Goal: Task Accomplishment & Management: Use online tool/utility

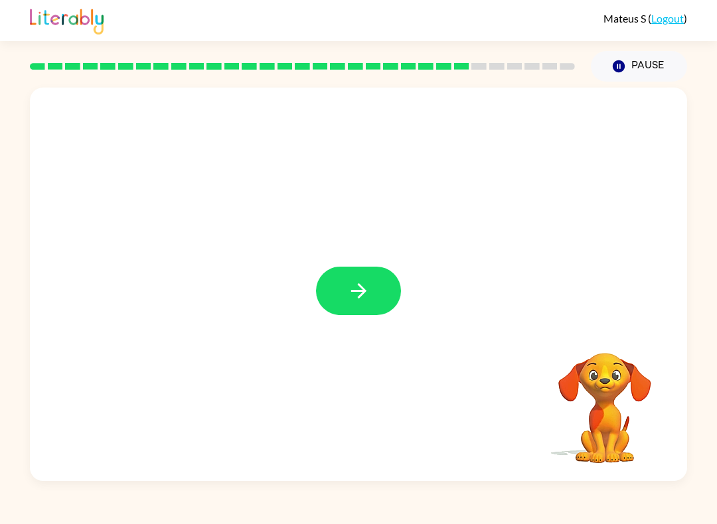
click at [364, 274] on button "button" at bounding box center [358, 291] width 85 height 48
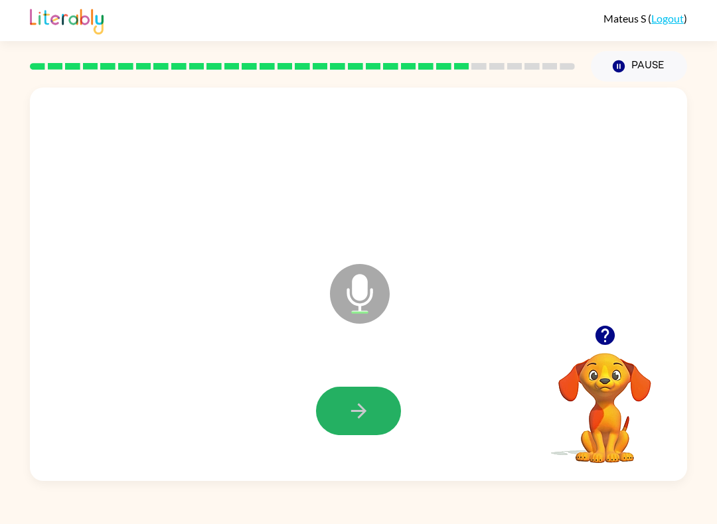
click at [344, 401] on button "button" at bounding box center [358, 411] width 85 height 48
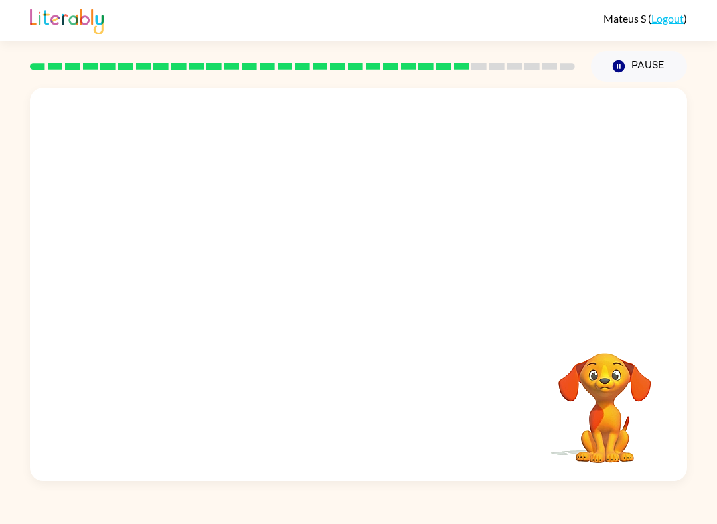
click at [537, 376] on video "Your browser must support playing .mp4 files to use Literably. Please try using…" at bounding box center [604, 398] width 133 height 133
click at [537, 268] on div at bounding box center [358, 207] width 657 height 238
click at [537, 338] on video "Your browser must support playing .mp4 files to use Literably. Please try using…" at bounding box center [604, 398] width 133 height 133
click at [537, 66] on icon "button" at bounding box center [618, 66] width 12 height 12
click at [537, 66] on button "Pause Pause" at bounding box center [638, 66] width 96 height 31
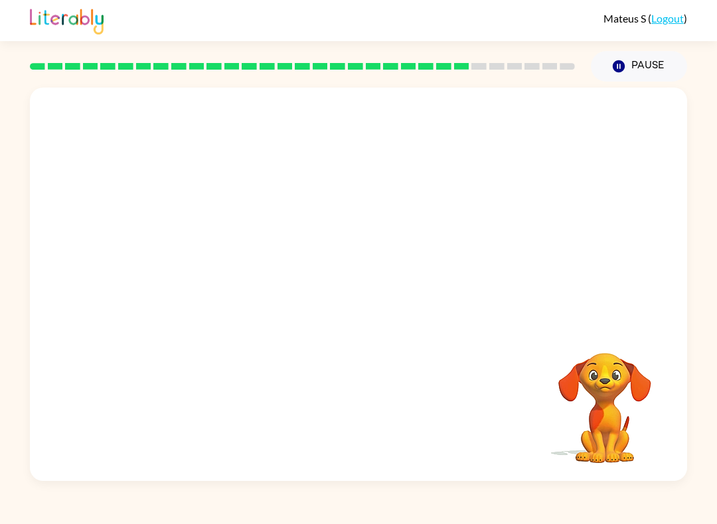
click at [537, 67] on icon "Pause" at bounding box center [618, 66] width 15 height 15
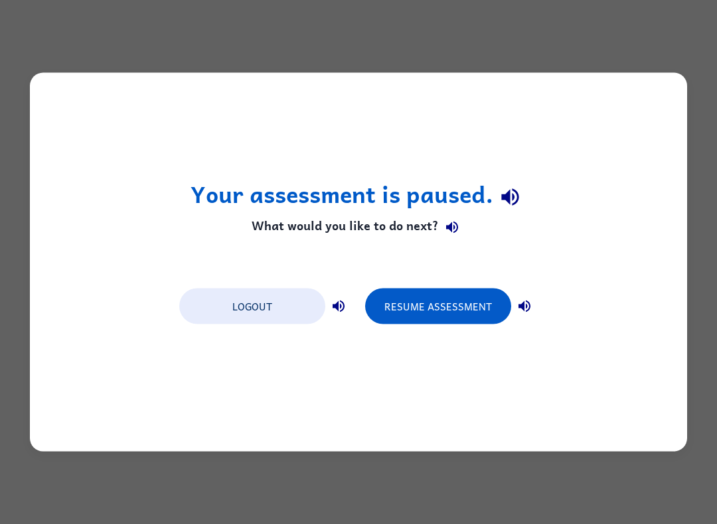
click at [252, 231] on h4 "What would you like to do next?" at bounding box center [358, 227] width 336 height 27
click at [484, 298] on button "Resume Assessment" at bounding box center [438, 307] width 146 height 36
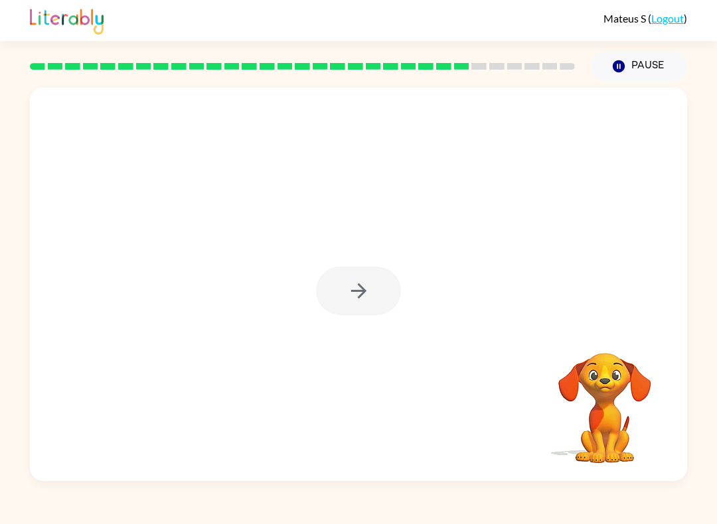
click at [337, 285] on div at bounding box center [358, 291] width 85 height 48
click at [351, 309] on button "button" at bounding box center [358, 291] width 85 height 48
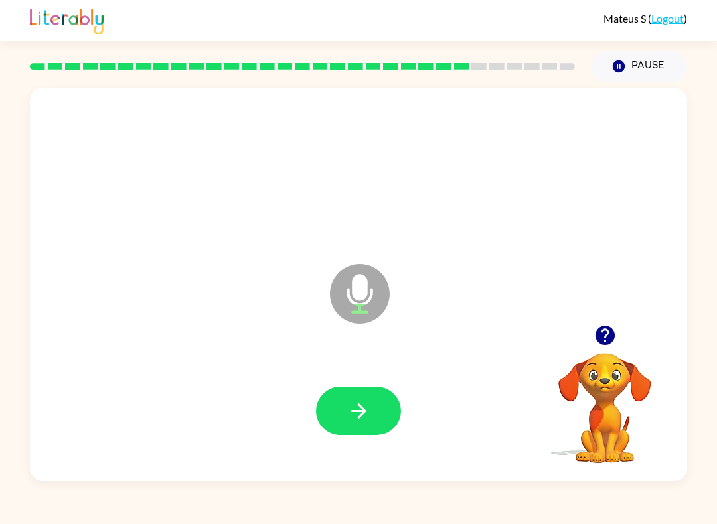
click at [377, 393] on button "button" at bounding box center [358, 411] width 85 height 48
click at [330, 395] on button "button" at bounding box center [358, 411] width 85 height 48
click at [372, 409] on button "button" at bounding box center [358, 411] width 85 height 48
click at [341, 409] on button "button" at bounding box center [358, 411] width 85 height 48
click at [346, 395] on button "button" at bounding box center [358, 411] width 85 height 48
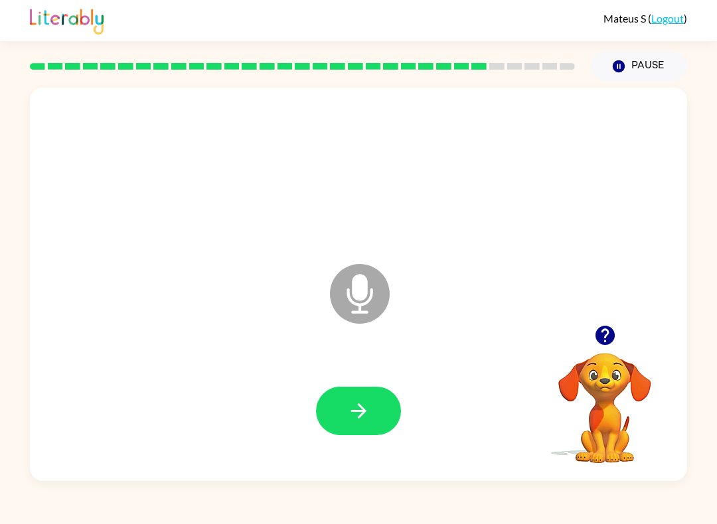
click at [340, 410] on button "button" at bounding box center [358, 411] width 85 height 48
click at [323, 405] on button "button" at bounding box center [358, 411] width 85 height 48
click at [334, 407] on button "button" at bounding box center [358, 411] width 85 height 48
click at [344, 413] on button "button" at bounding box center [358, 411] width 85 height 48
click at [322, 401] on button "button" at bounding box center [358, 411] width 85 height 48
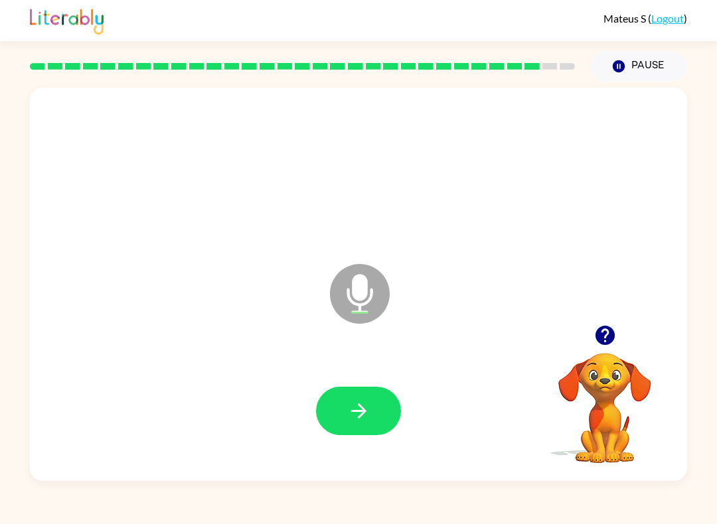
click at [330, 413] on button "button" at bounding box center [358, 411] width 85 height 48
click at [353, 419] on icon "button" at bounding box center [358, 410] width 23 height 23
click at [350, 425] on button "button" at bounding box center [358, 411] width 85 height 48
click at [347, 408] on icon "button" at bounding box center [358, 410] width 23 height 23
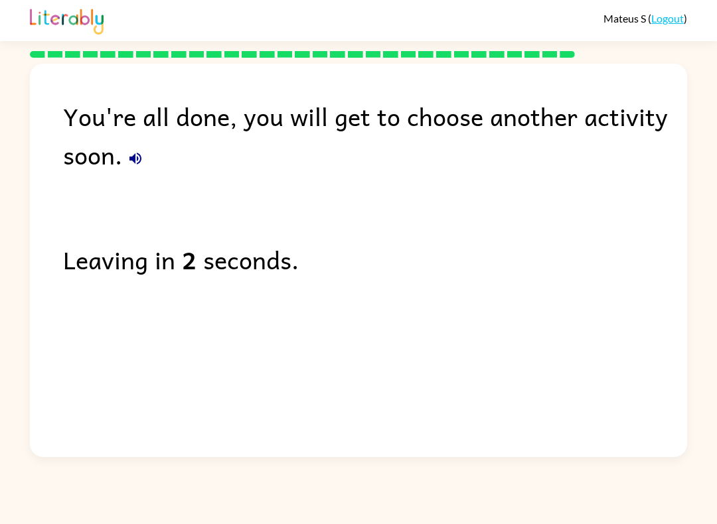
click at [87, 259] on div "Leaving in 2 seconds." at bounding box center [375, 259] width 624 height 38
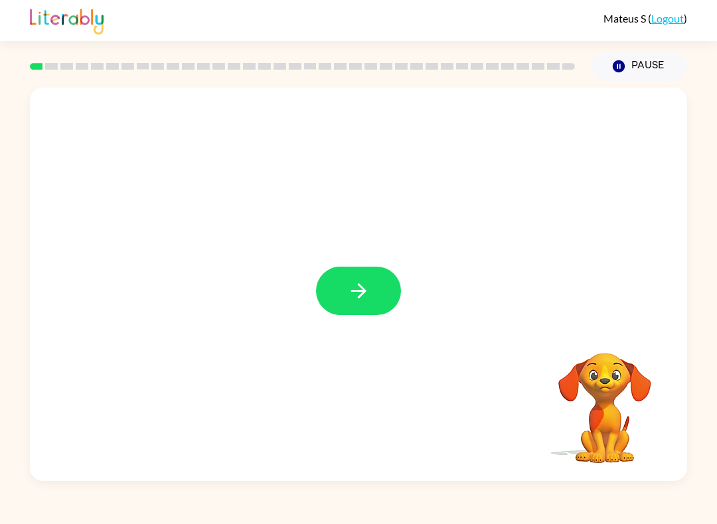
click at [340, 283] on button "button" at bounding box center [358, 291] width 85 height 48
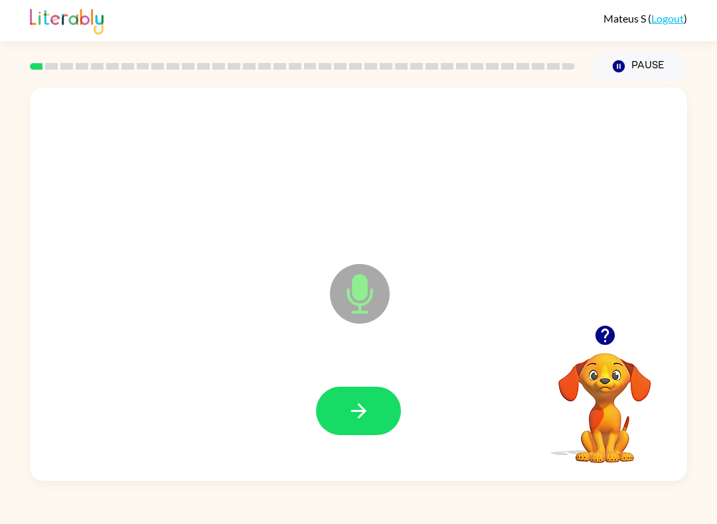
click at [331, 418] on button "button" at bounding box center [358, 411] width 85 height 48
click at [331, 412] on button "button" at bounding box center [358, 411] width 85 height 48
click at [4, 259] on div "j Microphone The Microphone is here when it is your turn to talk Your browser m…" at bounding box center [358, 281] width 717 height 399
click at [367, 383] on div at bounding box center [358, 410] width 630 height 113
click at [327, 394] on button "button" at bounding box center [358, 411] width 85 height 48
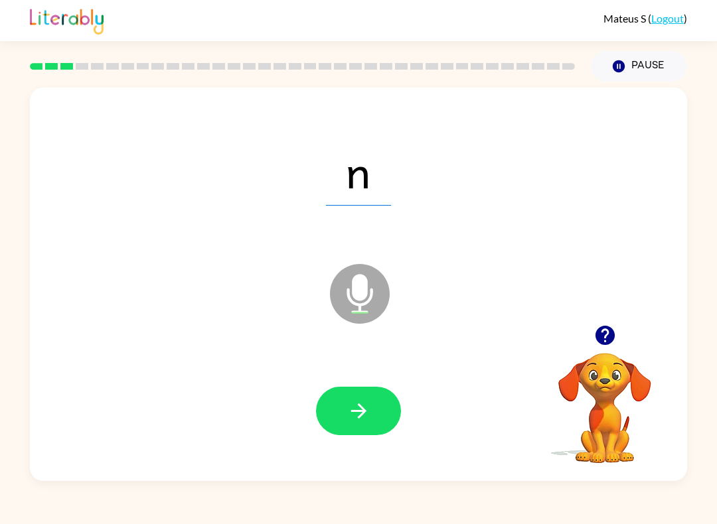
click at [312, 411] on div at bounding box center [358, 410] width 630 height 113
click at [344, 403] on button "button" at bounding box center [358, 411] width 85 height 48
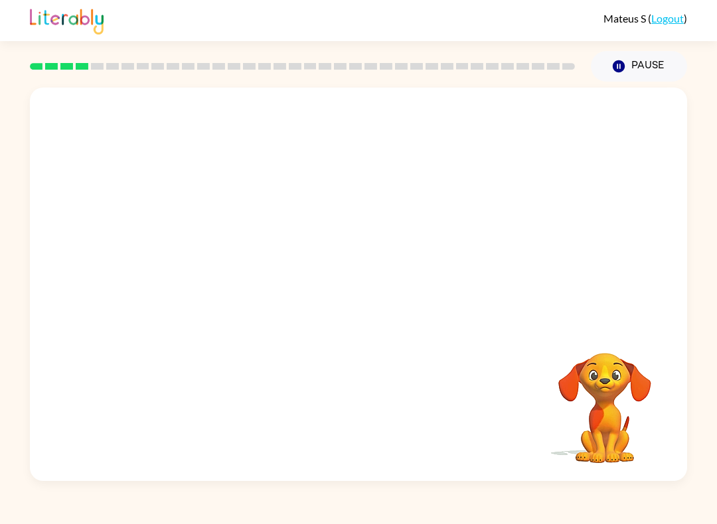
click at [617, 312] on div at bounding box center [358, 207] width 657 height 238
click at [374, 411] on div at bounding box center [358, 411] width 85 height 48
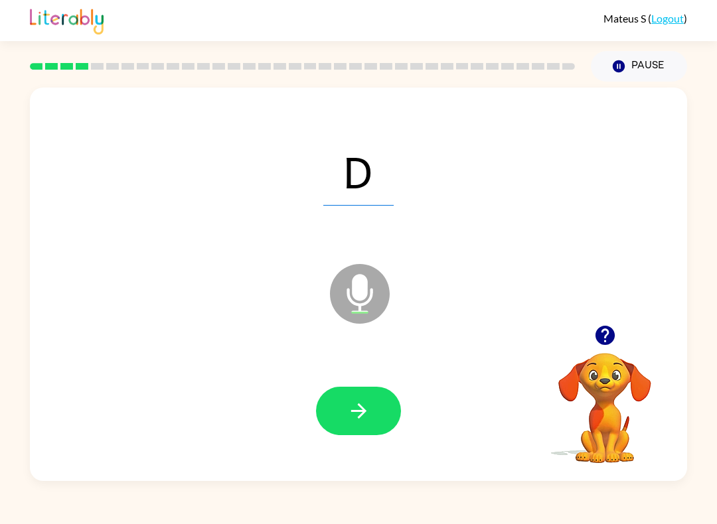
click at [372, 417] on button "button" at bounding box center [358, 411] width 85 height 48
click at [364, 413] on icon "button" at bounding box center [357, 410] width 15 height 15
click at [336, 382] on div at bounding box center [358, 410] width 630 height 113
click at [336, 423] on button "button" at bounding box center [358, 411] width 85 height 48
click at [372, 407] on button "button" at bounding box center [358, 411] width 85 height 48
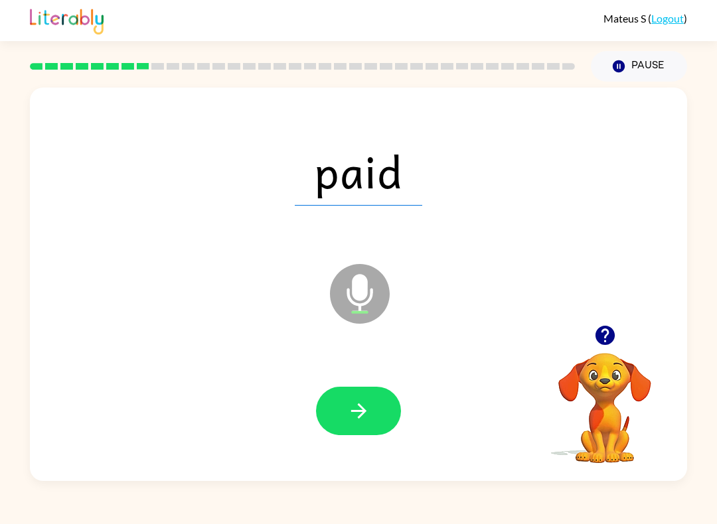
click at [351, 397] on button "button" at bounding box center [358, 411] width 85 height 48
click at [345, 425] on button "button" at bounding box center [358, 411] width 85 height 48
click at [359, 413] on icon "button" at bounding box center [358, 410] width 23 height 23
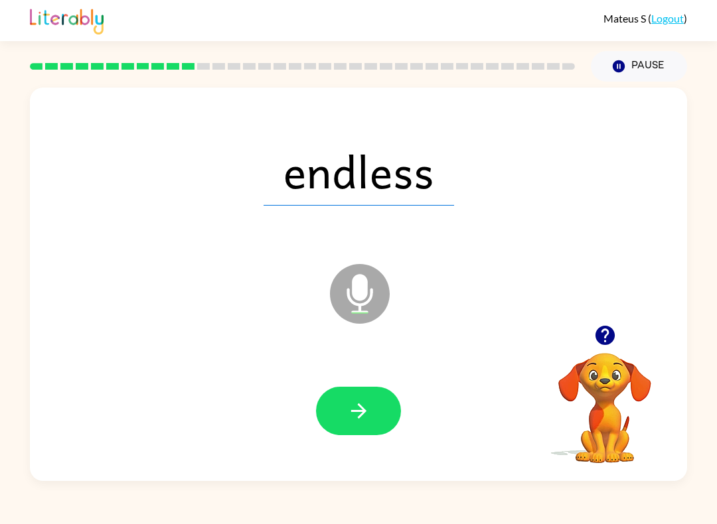
click at [376, 412] on button "button" at bounding box center [358, 411] width 85 height 48
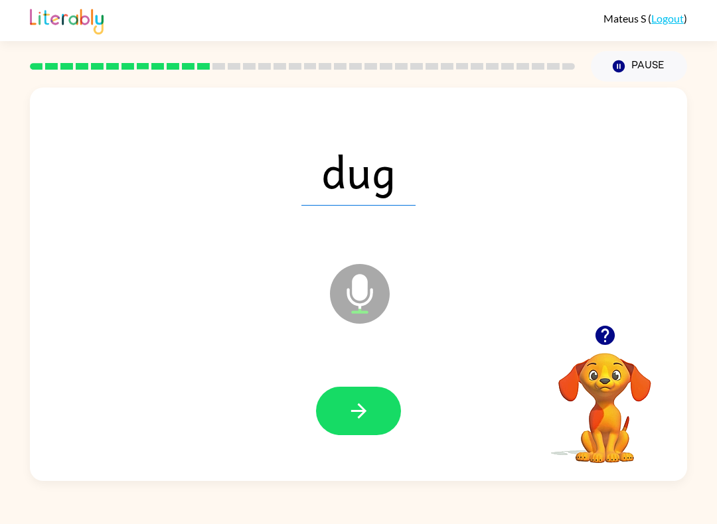
click at [380, 411] on button "button" at bounding box center [358, 411] width 85 height 48
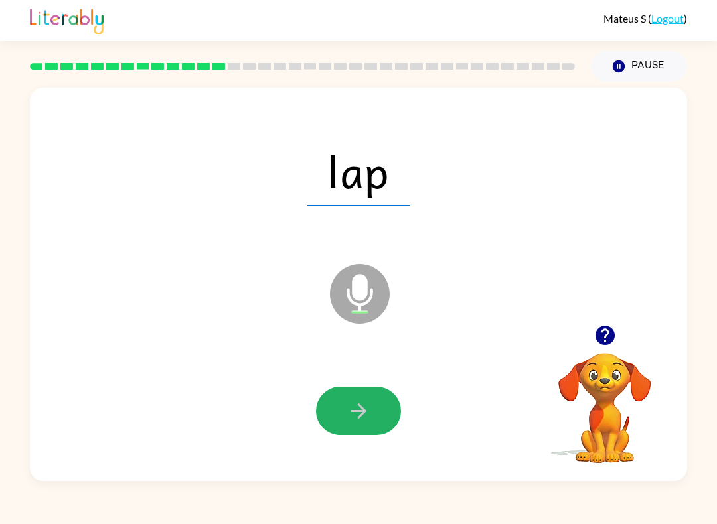
click at [343, 417] on button "button" at bounding box center [358, 411] width 85 height 48
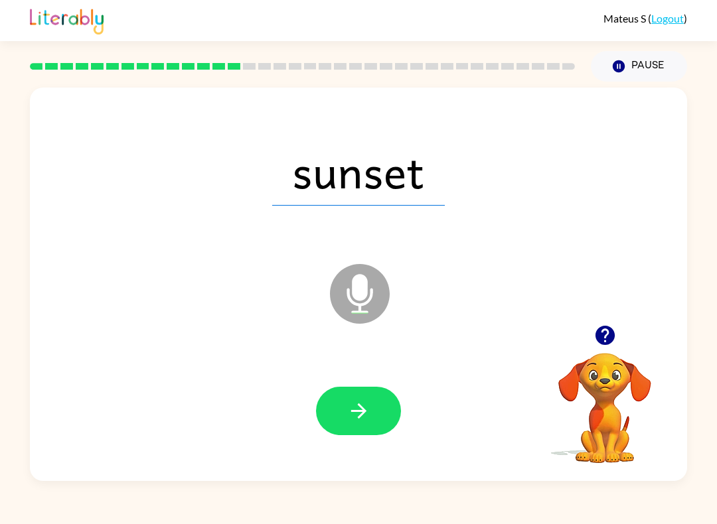
click at [354, 395] on button "button" at bounding box center [358, 411] width 85 height 48
click at [352, 415] on icon "button" at bounding box center [358, 410] width 23 height 23
click at [374, 409] on button "button" at bounding box center [358, 411] width 85 height 48
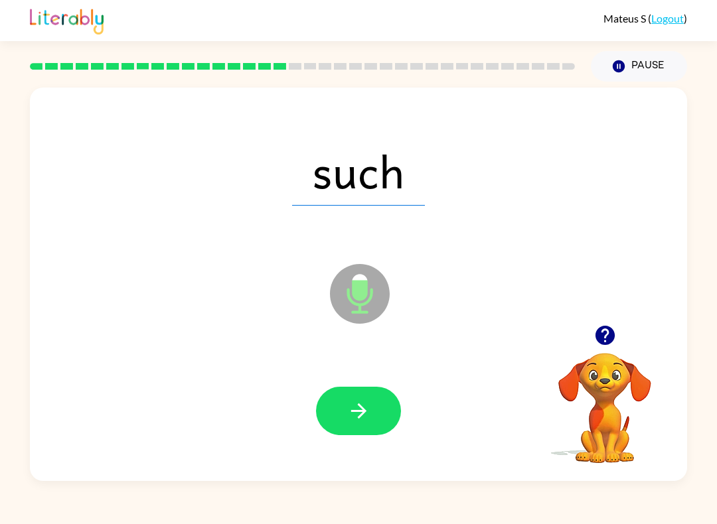
click at [349, 407] on icon "button" at bounding box center [358, 410] width 23 height 23
click at [340, 411] on button "button" at bounding box center [358, 411] width 85 height 48
click at [338, 419] on button "button" at bounding box center [358, 411] width 85 height 48
click at [367, 417] on icon "button" at bounding box center [358, 410] width 23 height 23
click at [385, 412] on button "button" at bounding box center [358, 411] width 85 height 48
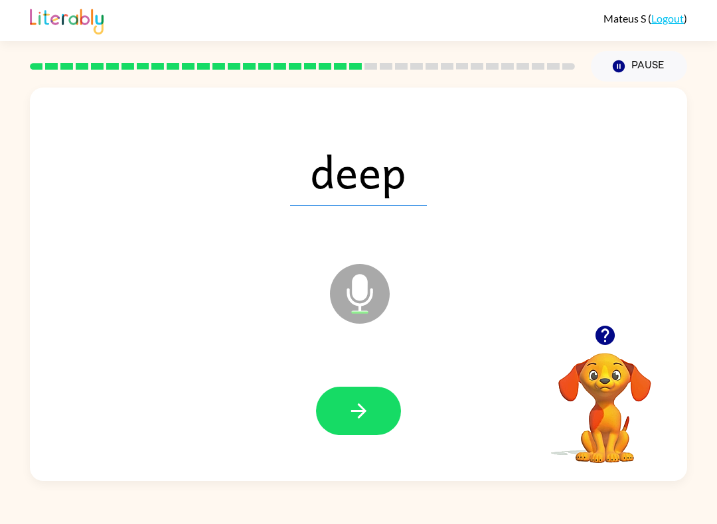
click at [379, 418] on button "button" at bounding box center [358, 411] width 85 height 48
click at [332, 415] on button "button" at bounding box center [358, 411] width 85 height 48
click at [356, 419] on icon "button" at bounding box center [358, 410] width 23 height 23
click at [334, 411] on button "button" at bounding box center [358, 411] width 85 height 48
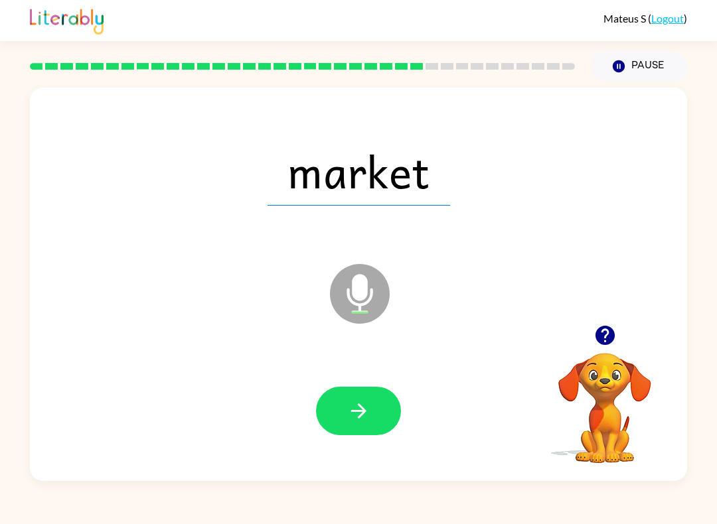
click at [345, 417] on button "button" at bounding box center [358, 411] width 85 height 48
click at [337, 423] on button "button" at bounding box center [358, 411] width 85 height 48
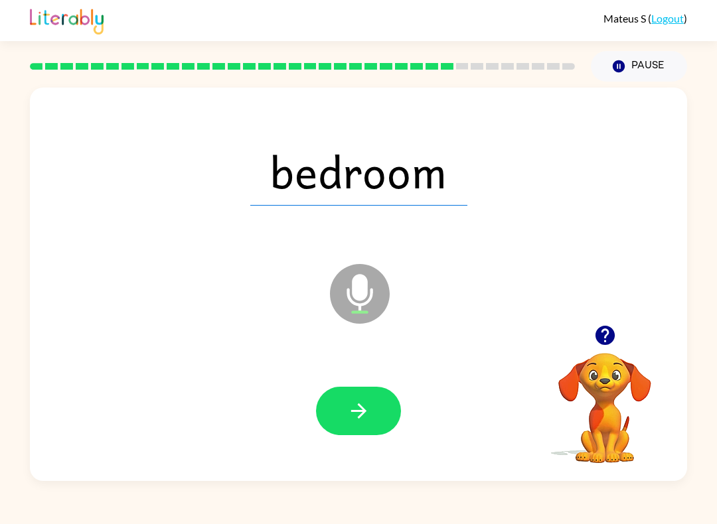
click at [345, 410] on button "button" at bounding box center [358, 411] width 85 height 48
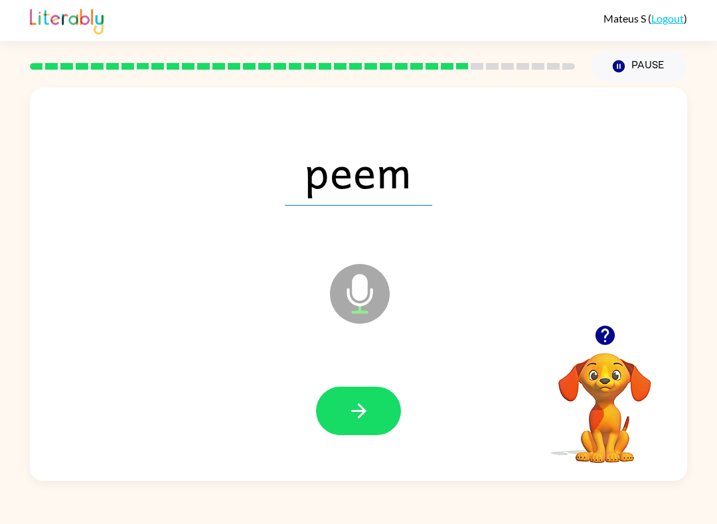
click at [372, 411] on button "button" at bounding box center [358, 411] width 85 height 48
click at [368, 420] on icon "button" at bounding box center [358, 410] width 23 height 23
click at [335, 408] on button "button" at bounding box center [358, 411] width 85 height 48
click at [356, 405] on icon "button" at bounding box center [358, 410] width 23 height 23
click at [376, 422] on button "button" at bounding box center [358, 411] width 85 height 48
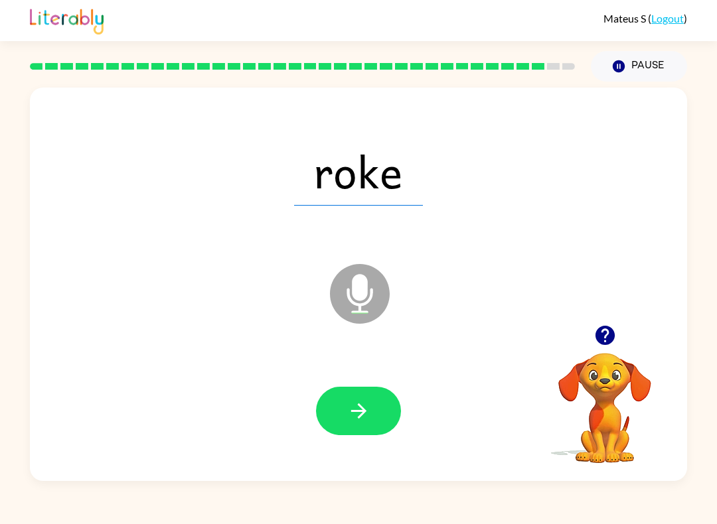
click at [350, 423] on icon "button" at bounding box center [358, 410] width 23 height 23
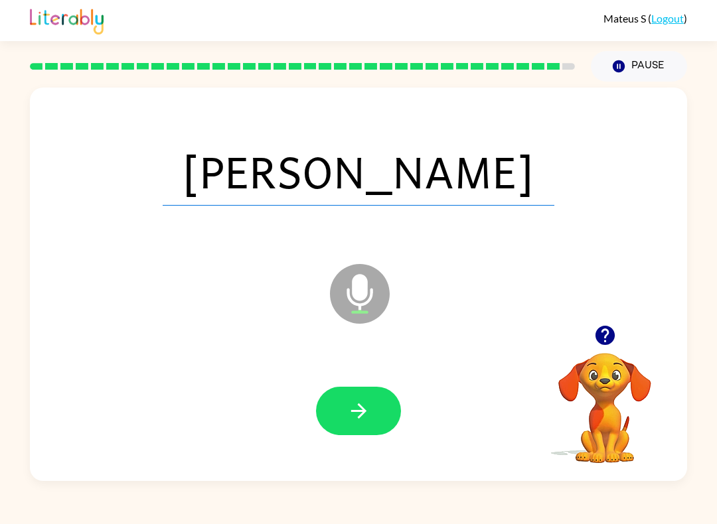
click at [342, 415] on button "button" at bounding box center [358, 411] width 85 height 48
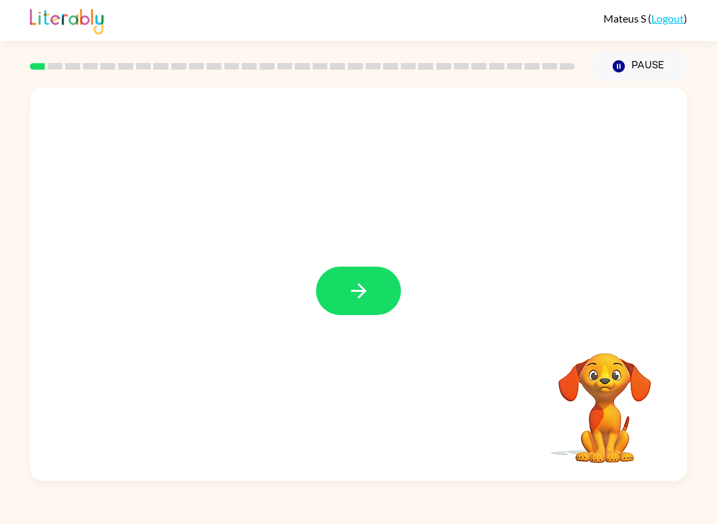
click at [358, 295] on icon "button" at bounding box center [358, 290] width 23 height 23
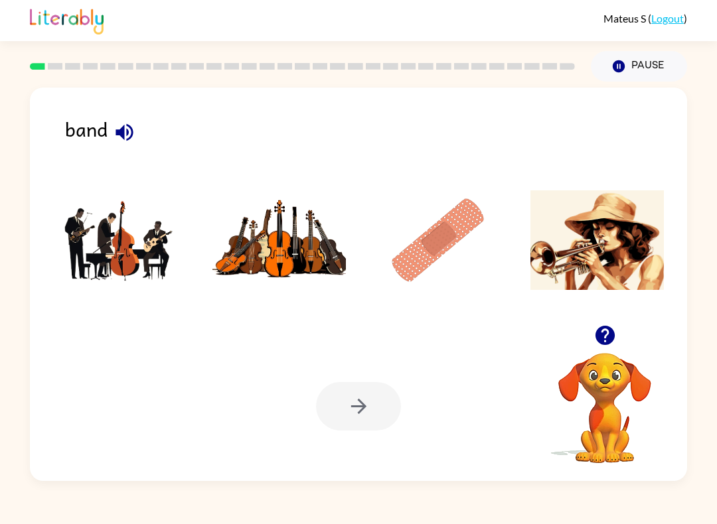
click at [612, 247] on img at bounding box center [597, 240] width 134 height 100
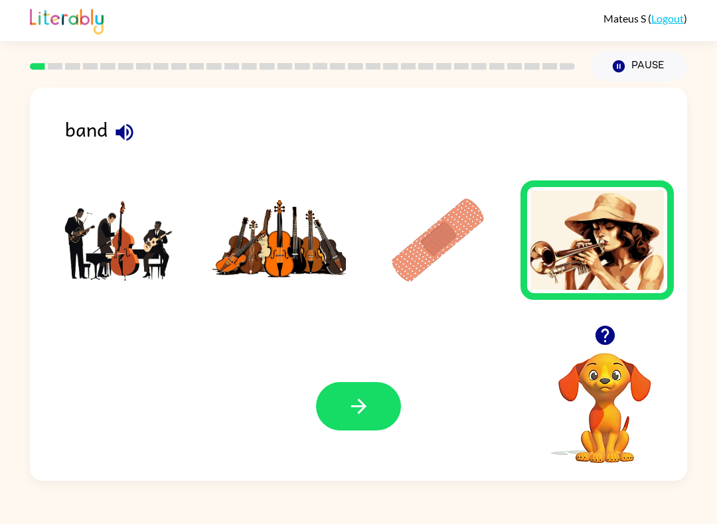
click at [376, 401] on button "button" at bounding box center [358, 406] width 85 height 48
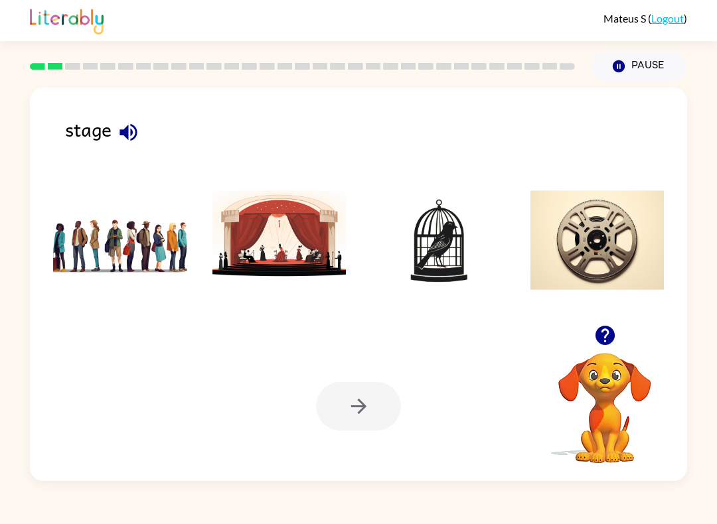
click at [105, 238] on img at bounding box center [120, 240] width 134 height 100
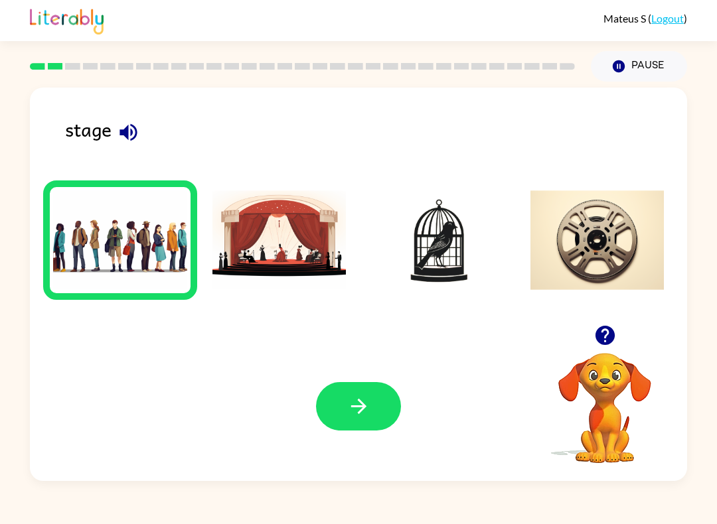
click at [348, 429] on button "button" at bounding box center [358, 406] width 85 height 48
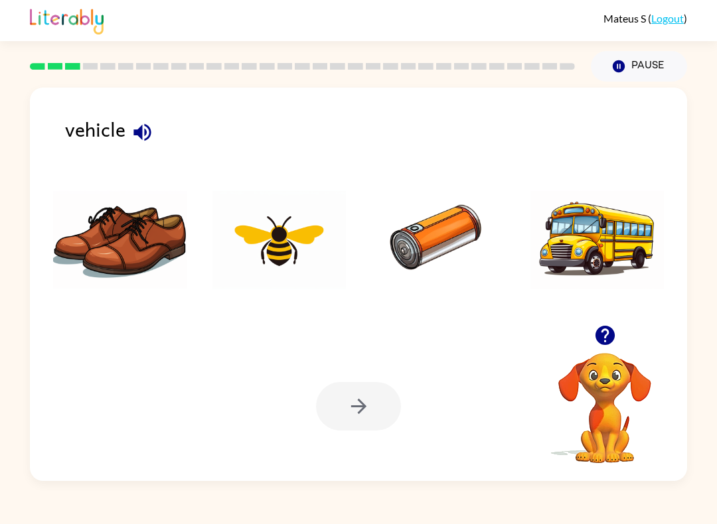
click at [607, 247] on img at bounding box center [597, 240] width 134 height 100
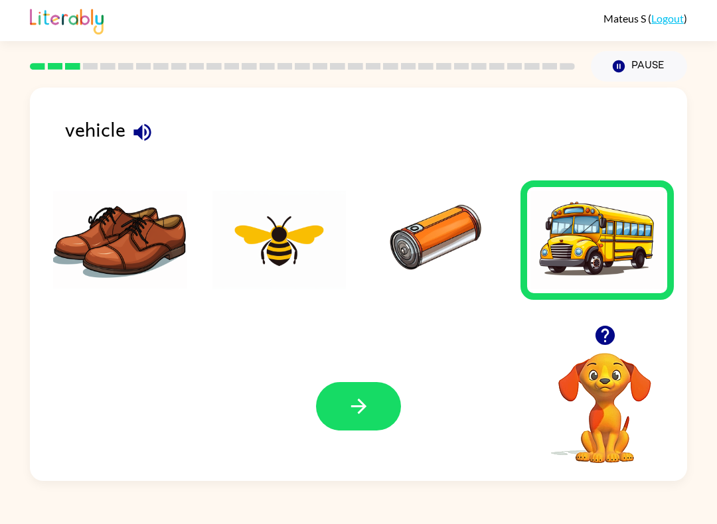
click at [362, 429] on button "button" at bounding box center [358, 406] width 85 height 48
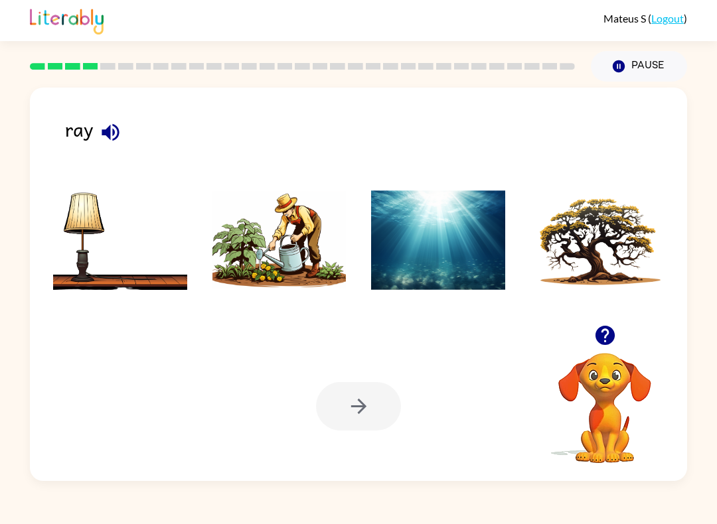
click at [388, 263] on img at bounding box center [438, 240] width 134 height 100
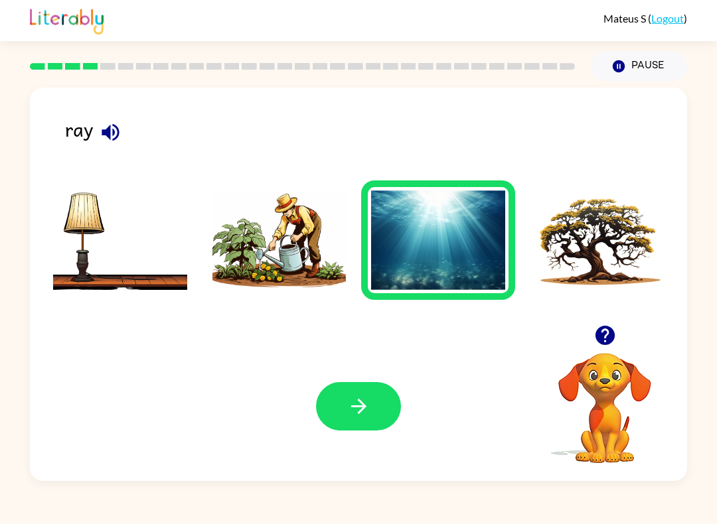
click at [365, 417] on icon "button" at bounding box center [358, 406] width 23 height 23
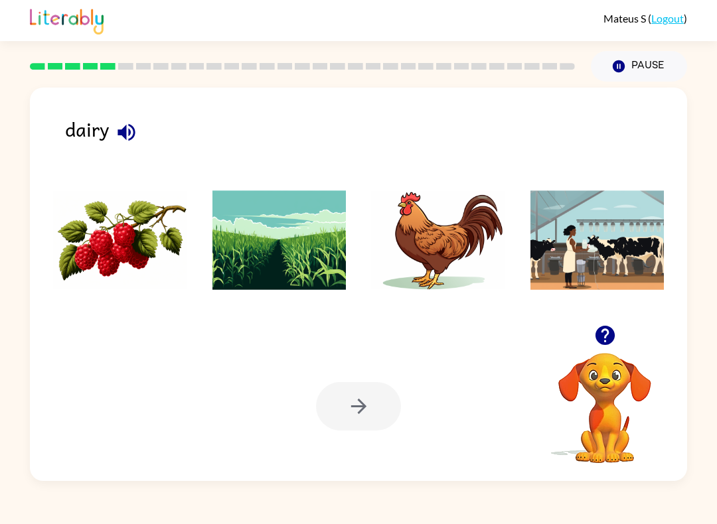
click at [635, 232] on img at bounding box center [597, 240] width 134 height 100
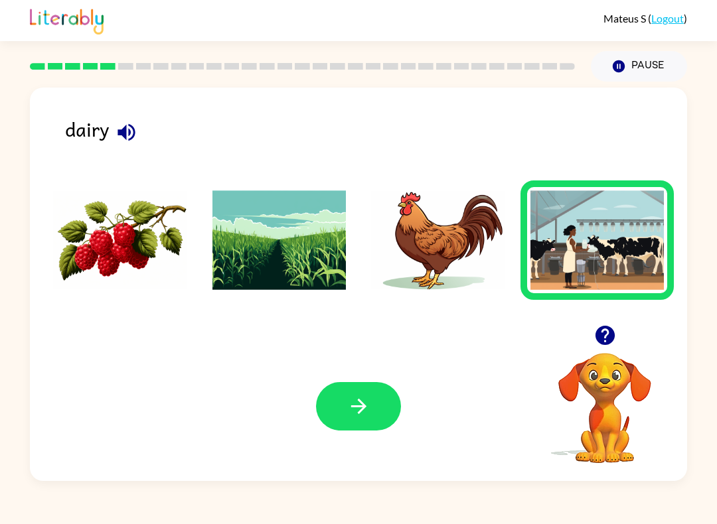
click at [348, 414] on icon "button" at bounding box center [358, 406] width 23 height 23
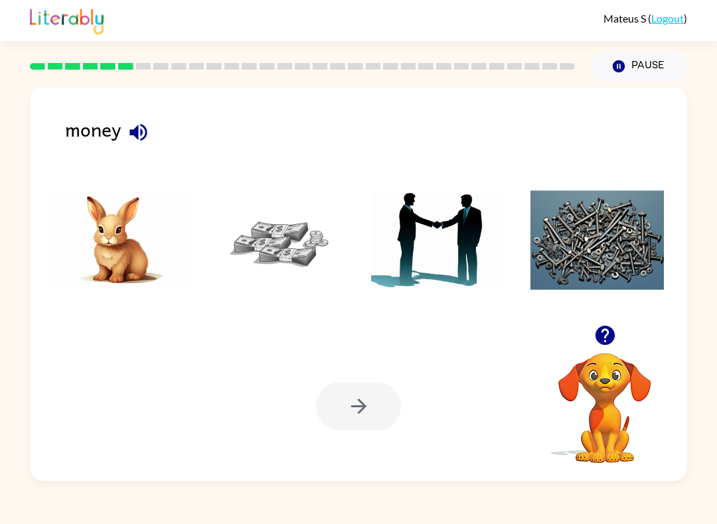
click at [365, 389] on div at bounding box center [358, 406] width 85 height 48
click at [352, 418] on div at bounding box center [358, 406] width 85 height 48
click at [362, 405] on div at bounding box center [358, 406] width 85 height 48
click at [299, 265] on img at bounding box center [279, 240] width 134 height 100
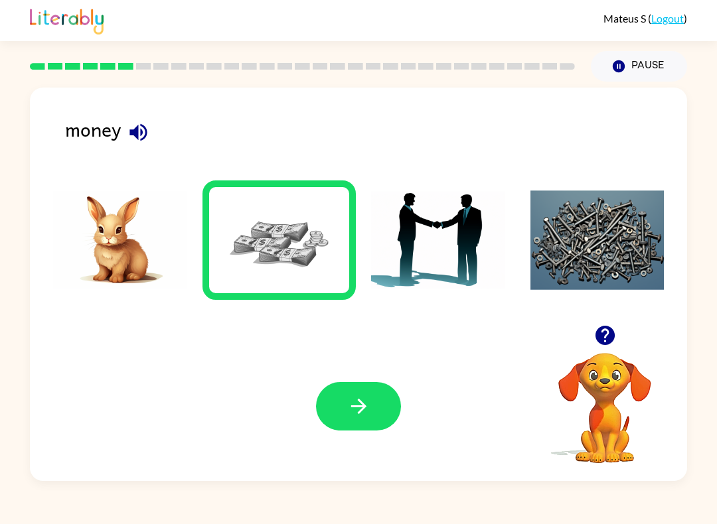
click at [375, 387] on button "button" at bounding box center [358, 406] width 85 height 48
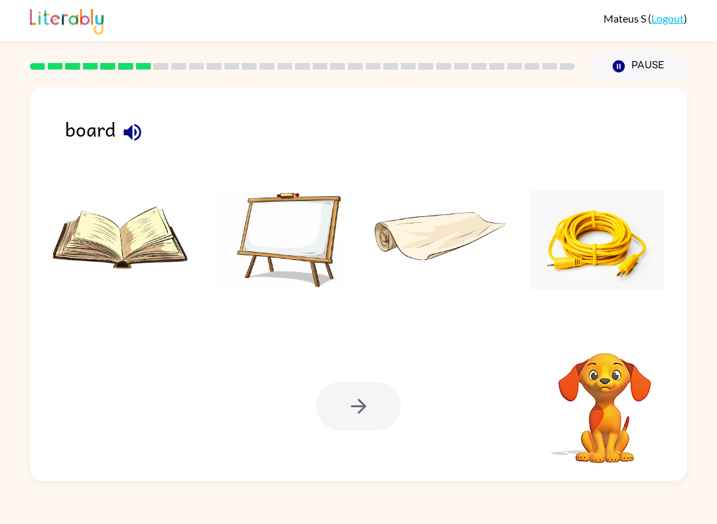
click at [278, 235] on img at bounding box center [279, 240] width 134 height 100
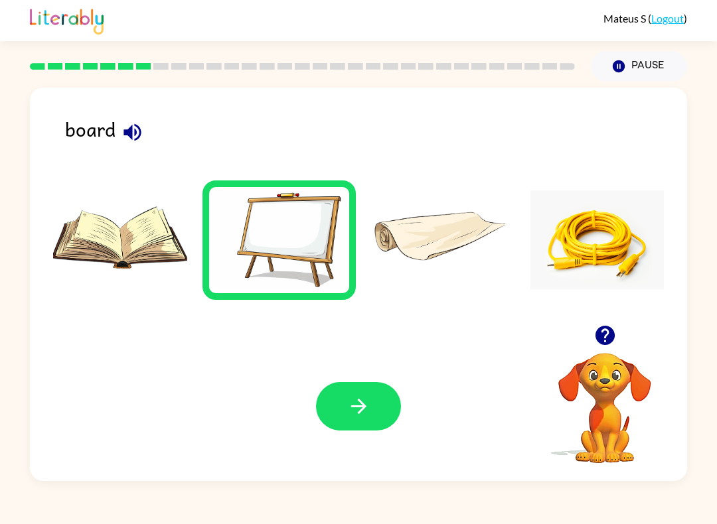
click at [352, 384] on button "button" at bounding box center [358, 406] width 85 height 48
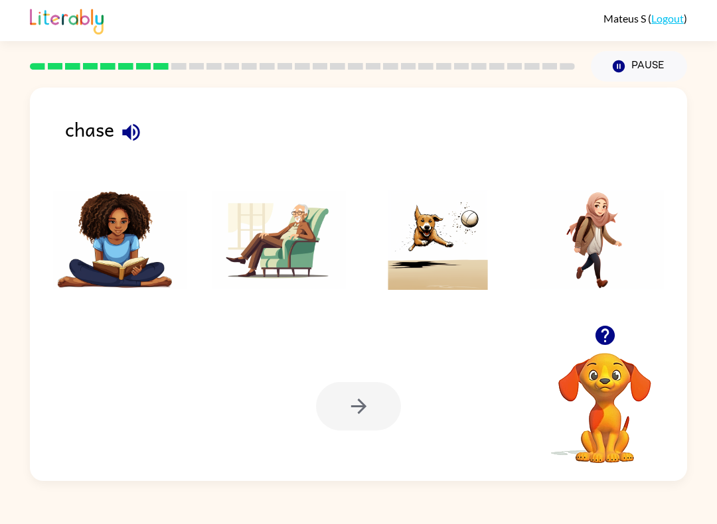
click at [606, 251] on img at bounding box center [597, 240] width 134 height 100
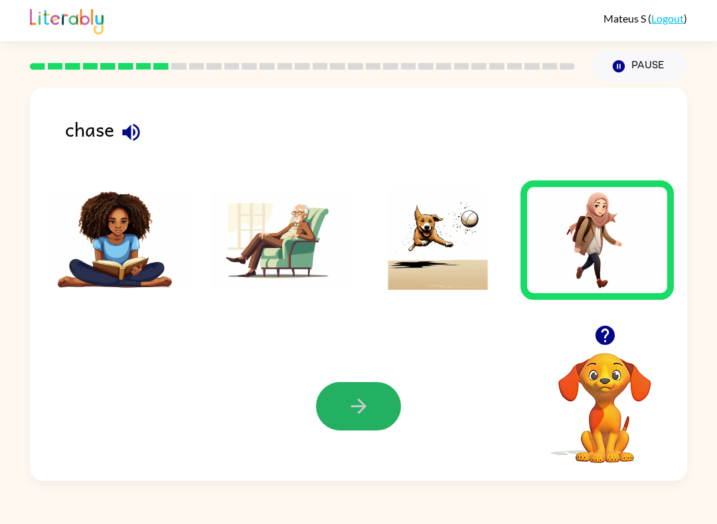
click at [369, 421] on button "button" at bounding box center [358, 406] width 85 height 48
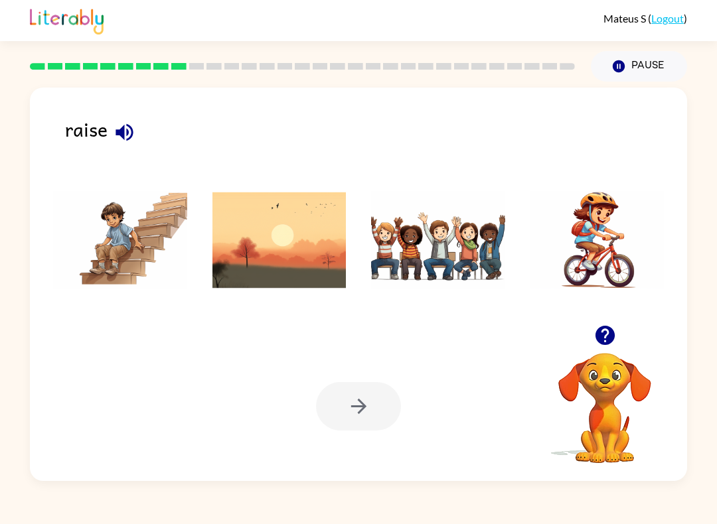
click at [606, 236] on img at bounding box center [597, 240] width 134 height 100
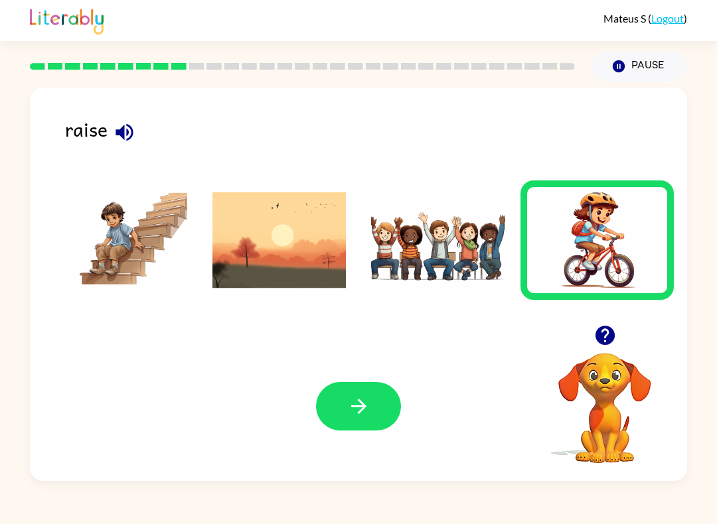
click at [373, 401] on button "button" at bounding box center [358, 406] width 85 height 48
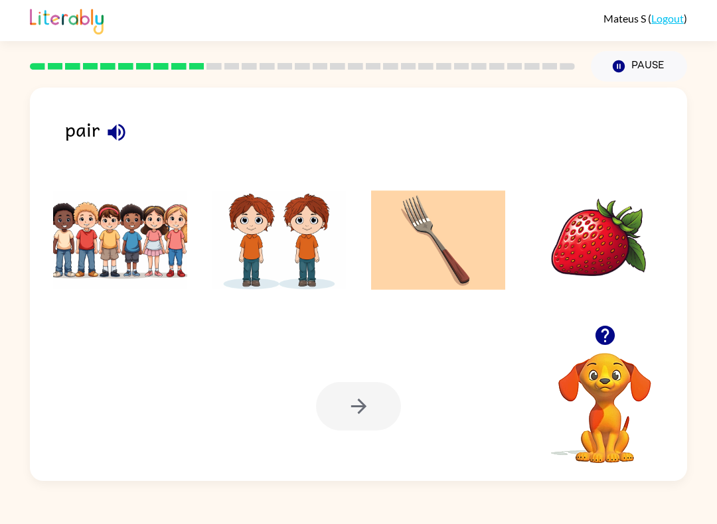
click at [109, 241] on img at bounding box center [120, 240] width 134 height 100
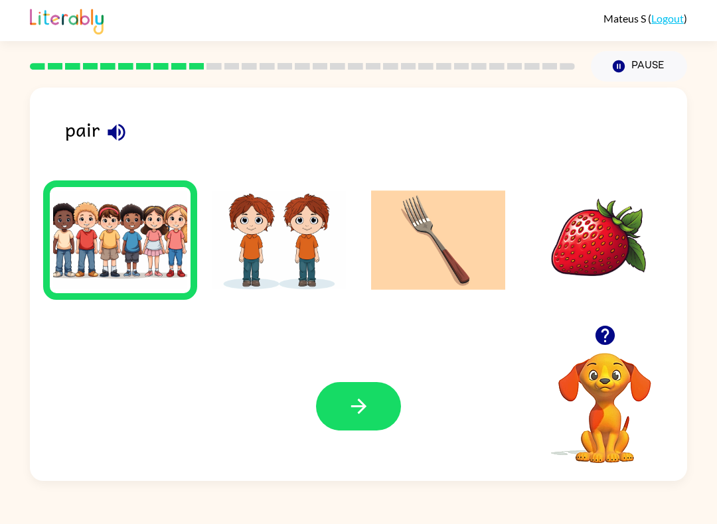
click at [346, 391] on button "button" at bounding box center [358, 406] width 85 height 48
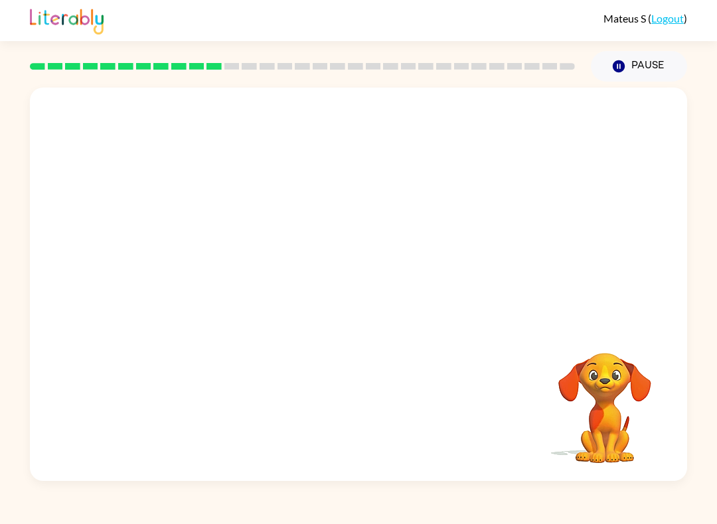
click at [545, 117] on video "Your browser must support playing .mp4 files to use Literably. Please try using…" at bounding box center [358, 207] width 657 height 238
click at [395, 178] on video "Your browser must support playing .mp4 files to use Literably. Please try using…" at bounding box center [358, 207] width 657 height 238
click at [401, 178] on video "Your browser must support playing .mp4 files to use Literably. Please try using…" at bounding box center [358, 207] width 657 height 238
click at [419, 252] on video "Your browser must support playing .mp4 files to use Literably. Please try using…" at bounding box center [358, 207] width 657 height 238
click at [204, 269] on video "Your browser must support playing .mp4 files to use Literably. Please try using…" at bounding box center [358, 207] width 657 height 238
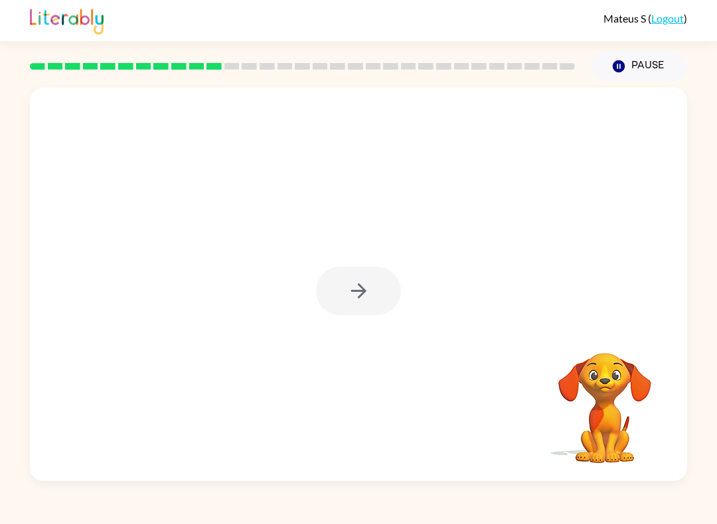
click at [362, 277] on div at bounding box center [358, 291] width 85 height 48
click at [374, 277] on button "button" at bounding box center [358, 291] width 85 height 48
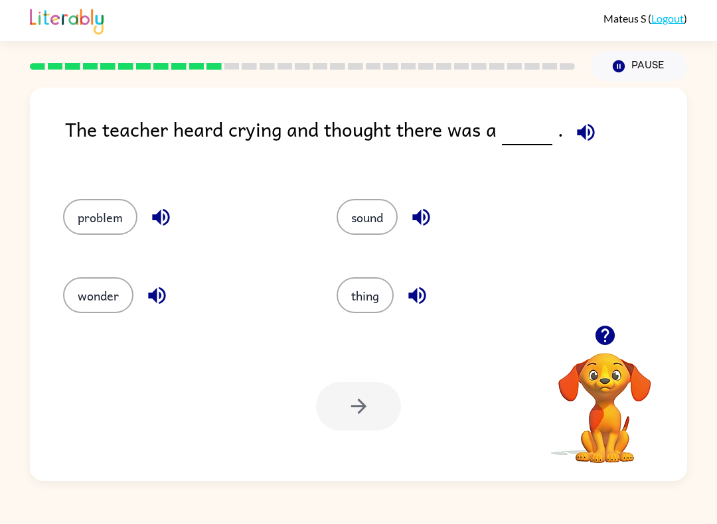
click at [608, 516] on div "Mateus S ( Logout ) Pause Pause The teacher heard crying and thought there was …" at bounding box center [358, 262] width 717 height 524
click at [549, 515] on div "Mateus S ( Logout ) Pause Pause The teacher heard crying and thought there was …" at bounding box center [358, 262] width 717 height 524
click at [99, 229] on button "problem" at bounding box center [100, 217] width 74 height 36
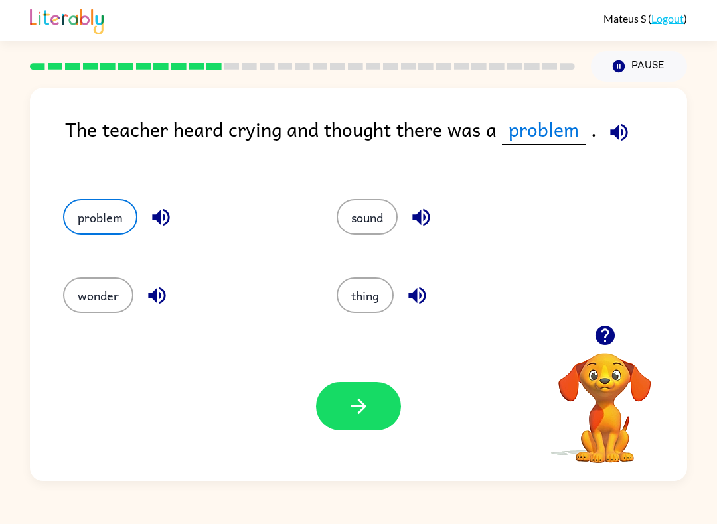
click at [336, 403] on button "button" at bounding box center [358, 406] width 85 height 48
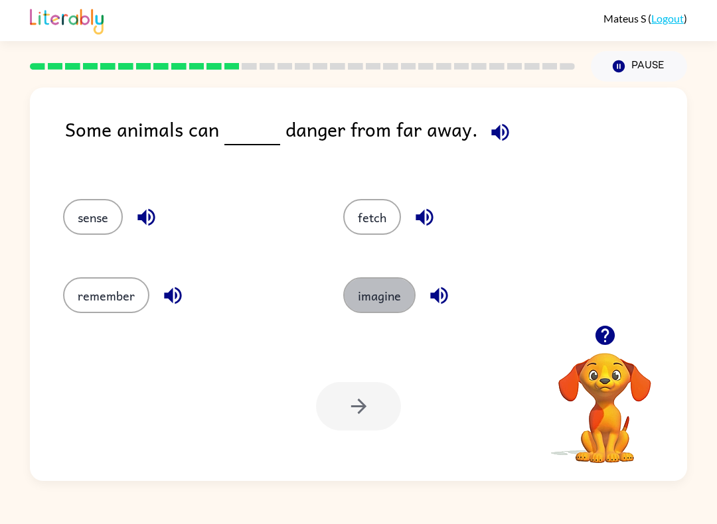
click at [380, 299] on button "imagine" at bounding box center [379, 295] width 72 height 36
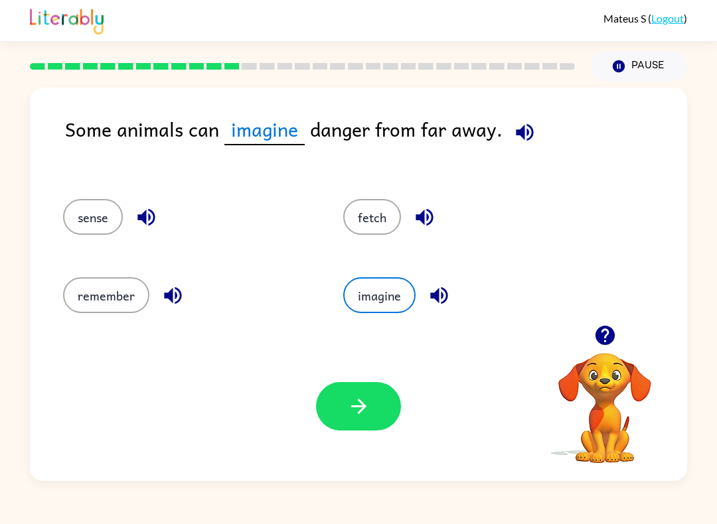
click at [342, 413] on button "button" at bounding box center [358, 406] width 85 height 48
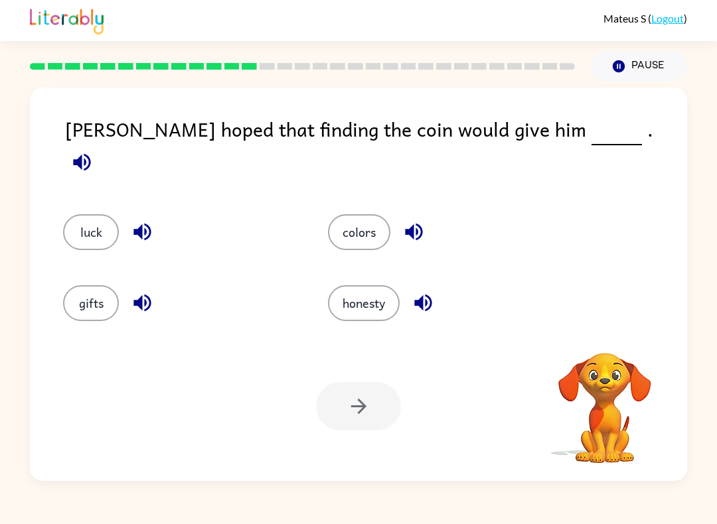
click at [346, 224] on button "colors" at bounding box center [359, 232] width 62 height 36
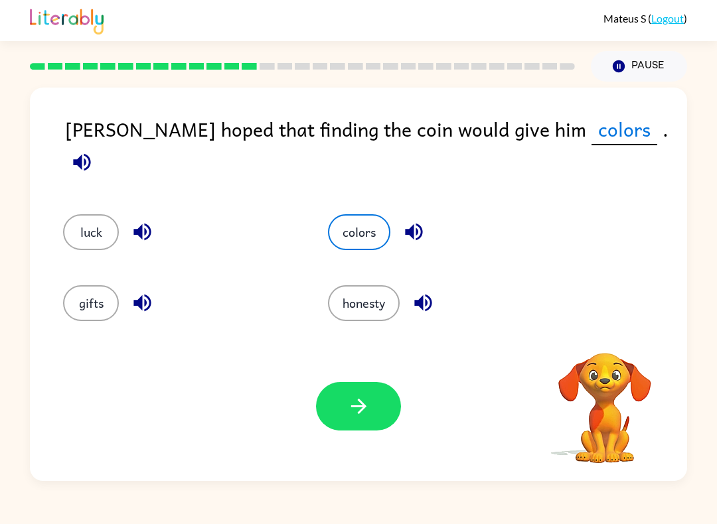
click at [354, 417] on icon "button" at bounding box center [358, 406] width 23 height 23
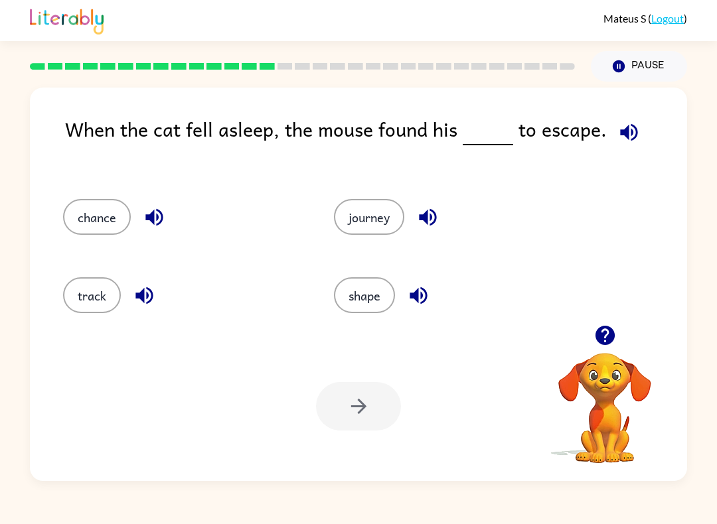
click at [298, 149] on div "When the cat fell asleep, the mouse found his to escape." at bounding box center [376, 143] width 622 height 58
click at [335, 147] on div "When the cat fell asleep, the mouse found his to escape." at bounding box center [376, 143] width 622 height 58
click at [378, 148] on div "When the cat fell asleep, the mouse found his to escape." at bounding box center [376, 143] width 622 height 58
click at [368, 300] on button "shape" at bounding box center [364, 295] width 61 height 36
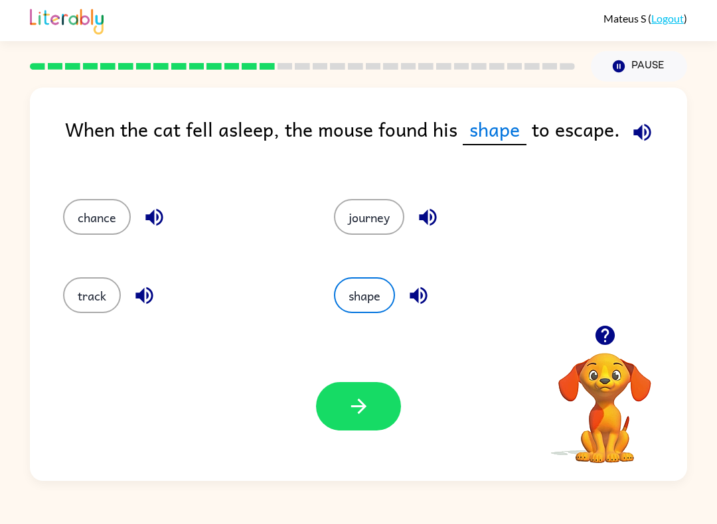
click at [88, 303] on button "track" at bounding box center [92, 295] width 58 height 36
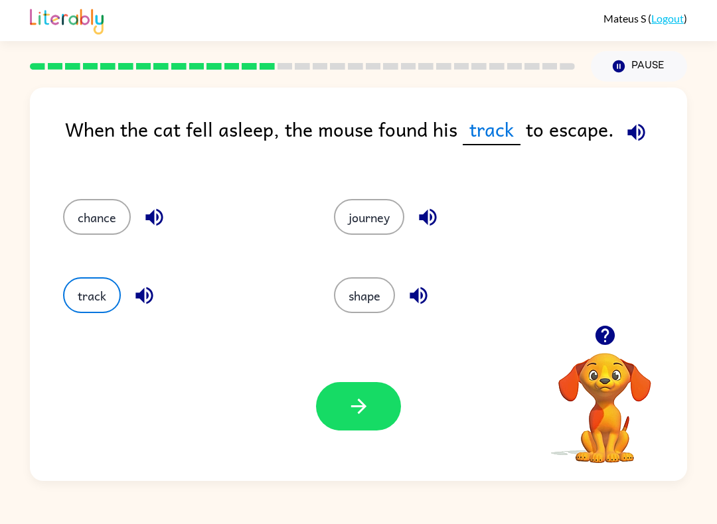
click at [330, 408] on button "button" at bounding box center [358, 406] width 85 height 48
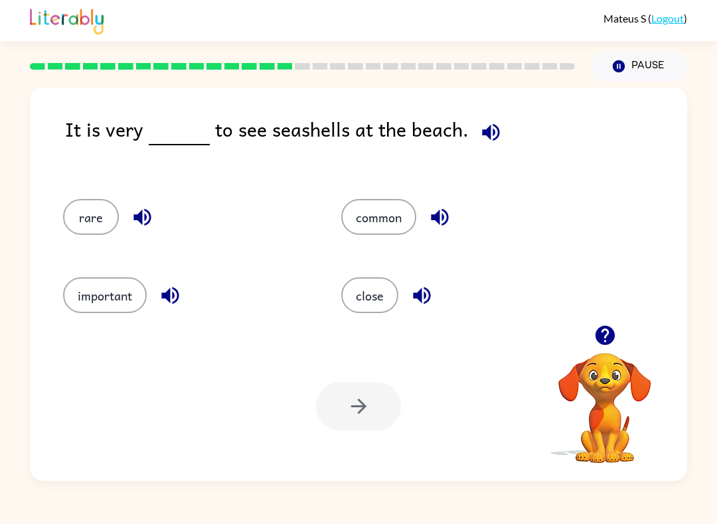
click at [368, 423] on div at bounding box center [358, 406] width 85 height 48
click at [364, 411] on div at bounding box center [358, 406] width 85 height 48
click at [132, 299] on button "important" at bounding box center [105, 295] width 84 height 36
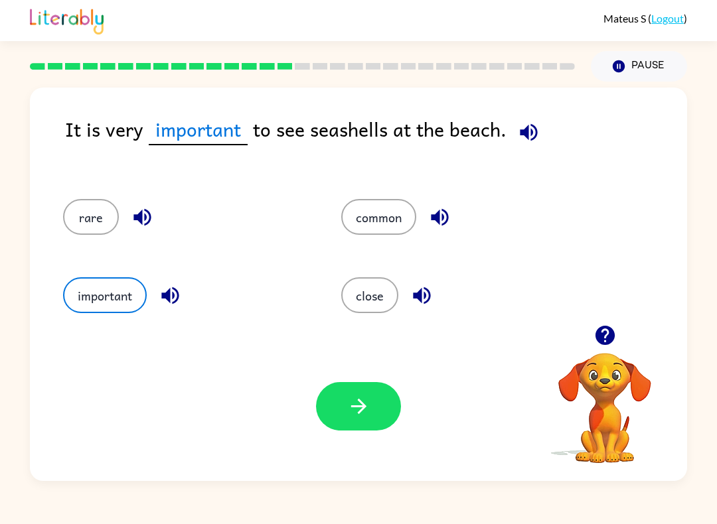
click at [352, 413] on icon "button" at bounding box center [358, 406] width 23 height 23
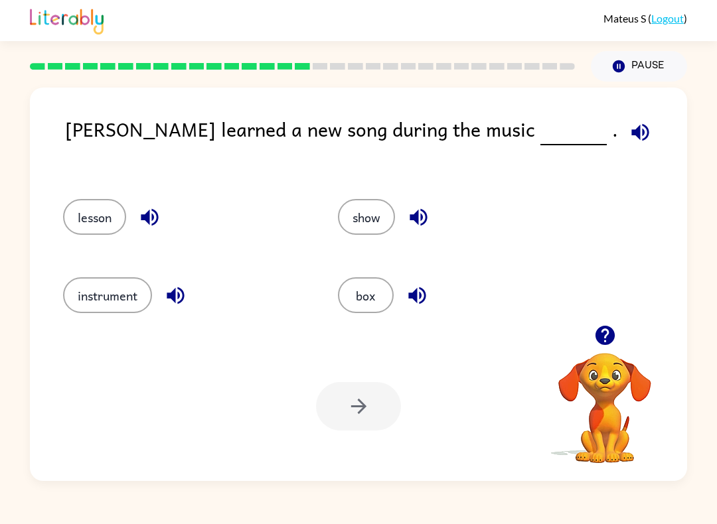
click at [514, 520] on div "Mateus S ( Logout ) Pause Pause Lily learned a new song during the music . less…" at bounding box center [358, 262] width 717 height 524
click at [368, 425] on div at bounding box center [358, 406] width 85 height 48
click at [364, 303] on button "box" at bounding box center [366, 295] width 56 height 36
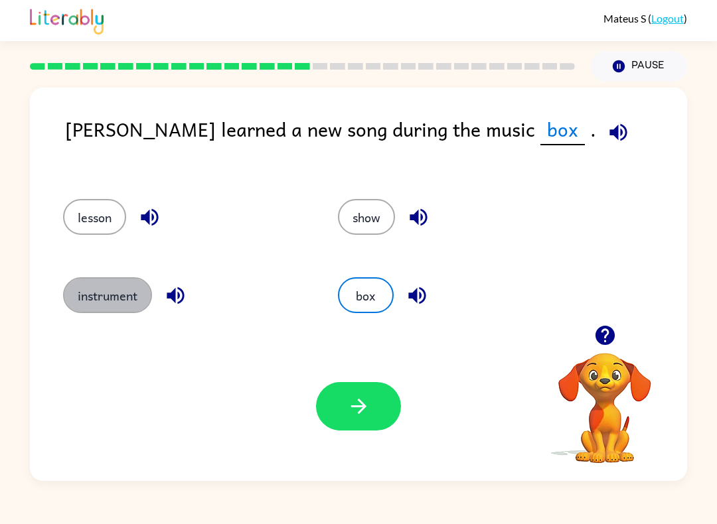
click at [348, 417] on icon "button" at bounding box center [358, 406] width 23 height 23
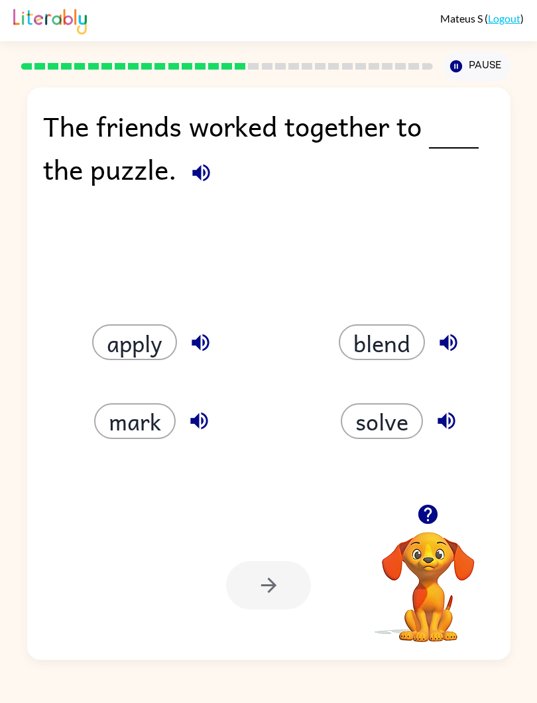
click at [399, 343] on button "blend" at bounding box center [382, 342] width 86 height 36
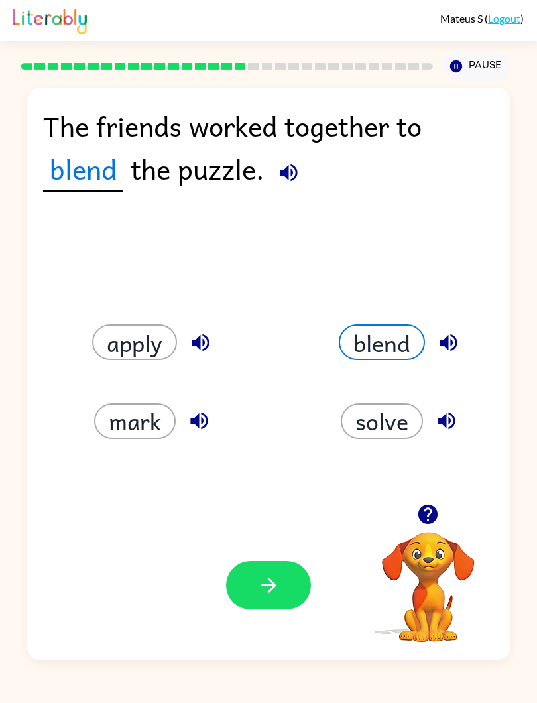
click at [291, 523] on button "button" at bounding box center [268, 585] width 85 height 48
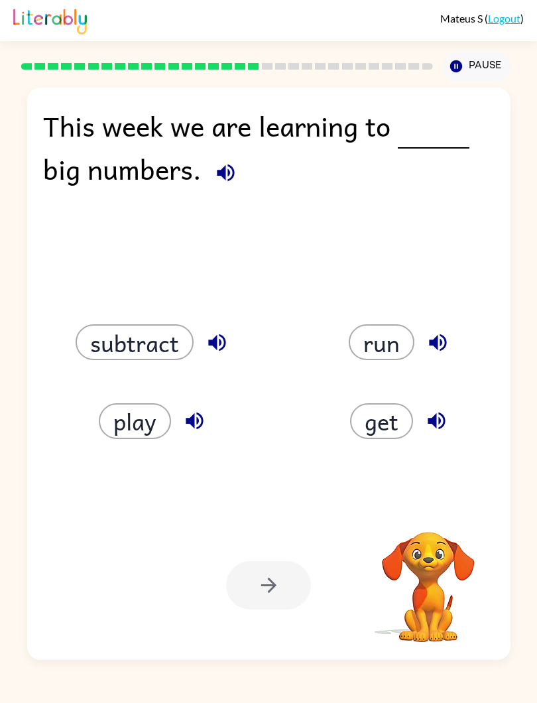
click at [386, 336] on button "run" at bounding box center [382, 342] width 66 height 36
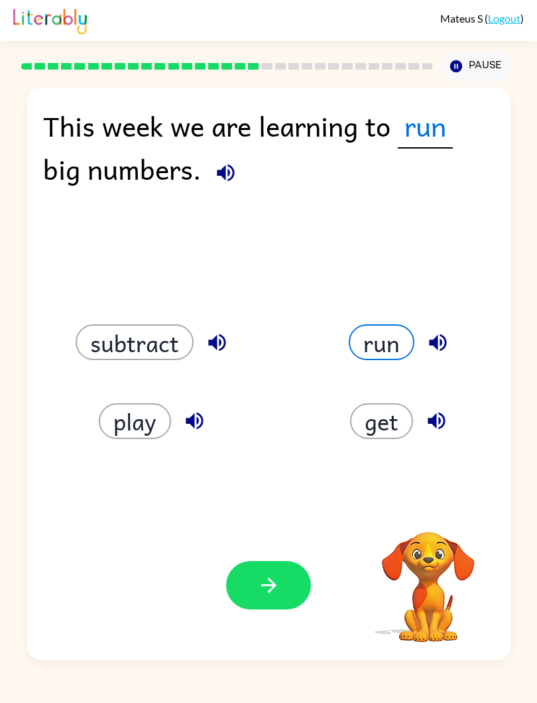
click at [277, 523] on div "Your browser must support playing .mp4 files to use Literably. Please try using…" at bounding box center [269, 585] width 484 height 149
click at [287, 523] on button "button" at bounding box center [268, 585] width 85 height 48
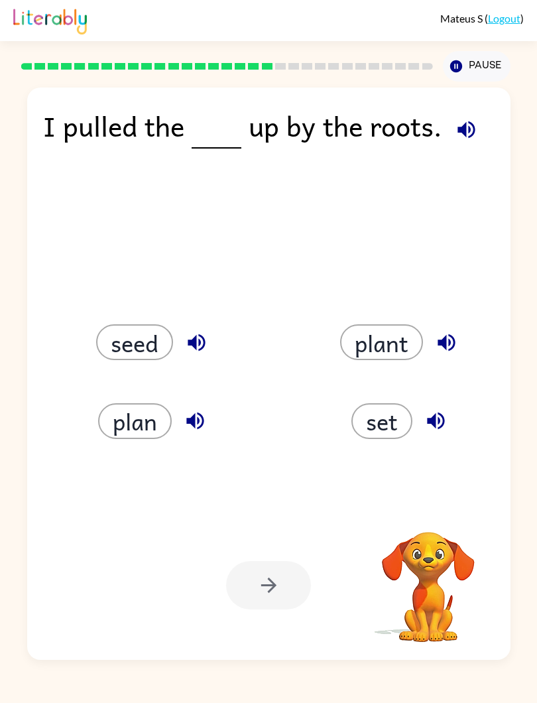
click at [365, 437] on button "set" at bounding box center [382, 421] width 61 height 36
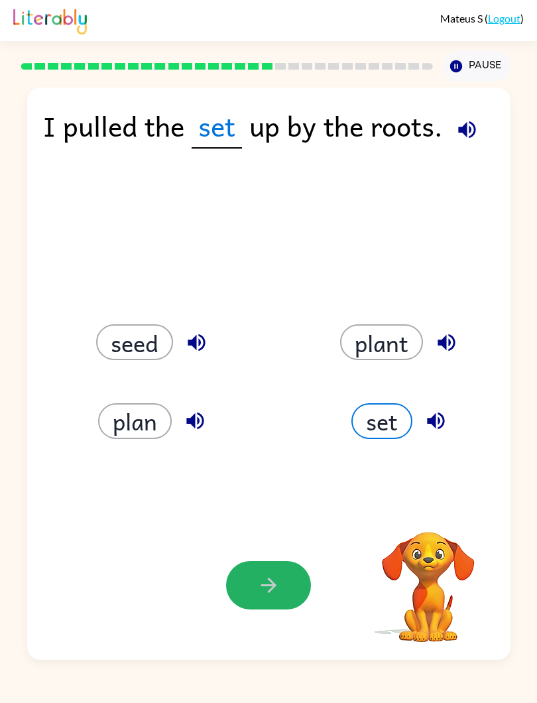
click at [277, 523] on icon "button" at bounding box center [268, 585] width 23 height 23
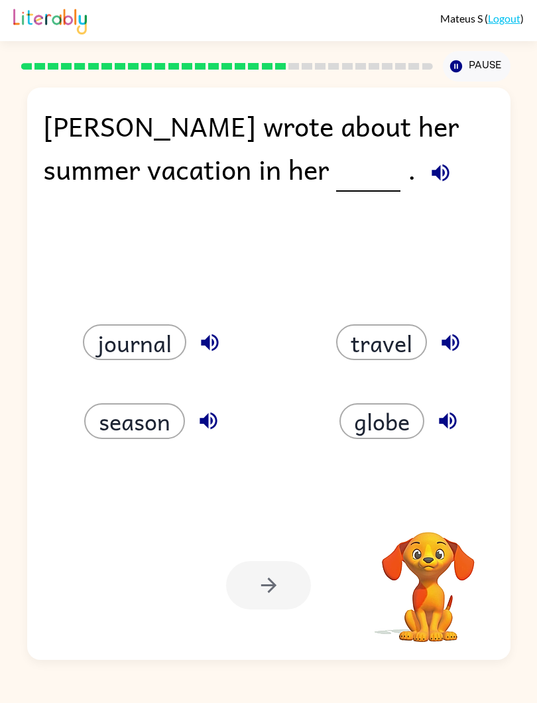
click at [380, 424] on button "globe" at bounding box center [382, 421] width 85 height 36
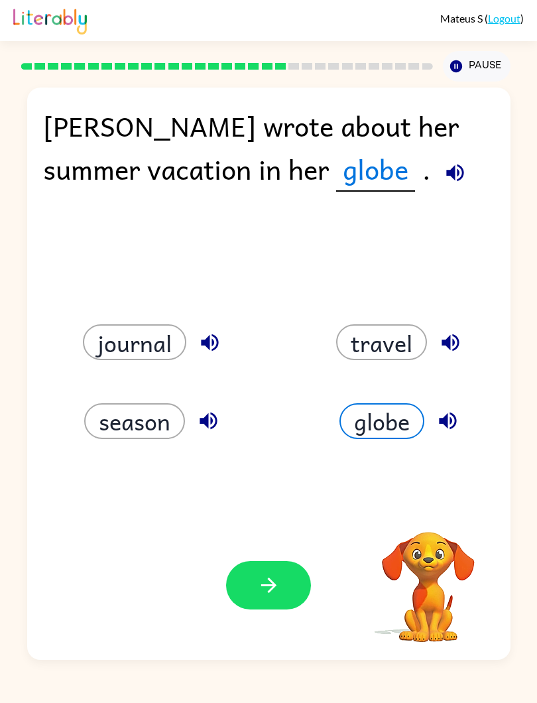
click at [261, 523] on icon "button" at bounding box center [268, 585] width 23 height 23
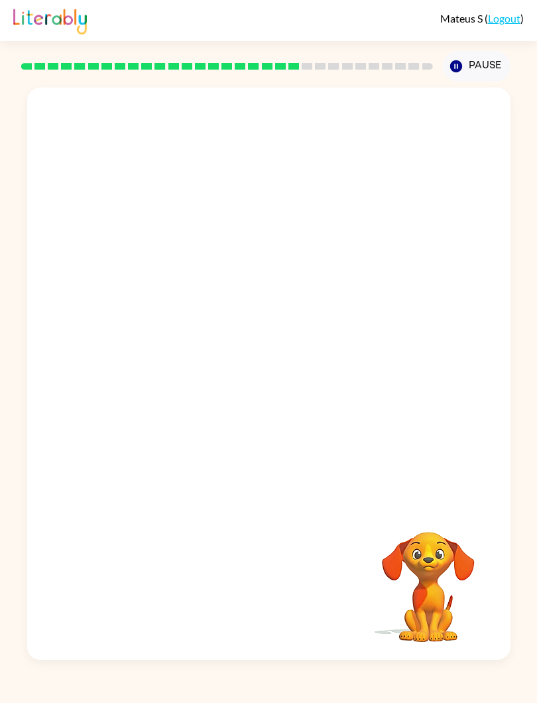
click at [380, 307] on video "Your browser must support playing .mp4 files to use Literably. Please try using…" at bounding box center [269, 296] width 484 height 417
click at [385, 298] on video "Your browser must support playing .mp4 files to use Literably. Please try using…" at bounding box center [269, 296] width 484 height 417
click at [375, 318] on video "Your browser must support playing .mp4 files to use Literably. Please try using…" at bounding box center [269, 296] width 484 height 417
click at [392, 303] on video "Your browser must support playing .mp4 files to use Literably. Please try using…" at bounding box center [269, 296] width 484 height 417
click at [253, 355] on div at bounding box center [269, 374] width 484 height 573
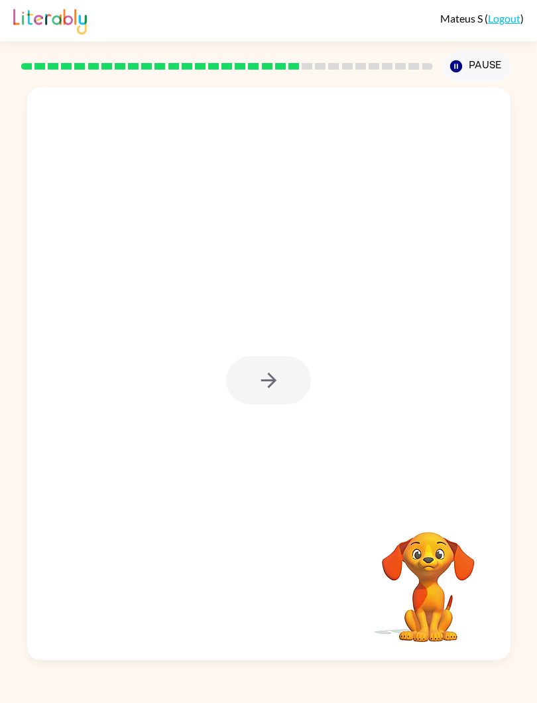
click at [263, 378] on div at bounding box center [268, 380] width 85 height 48
click at [272, 405] on button "button" at bounding box center [268, 380] width 85 height 48
click at [247, 383] on div at bounding box center [268, 380] width 85 height 48
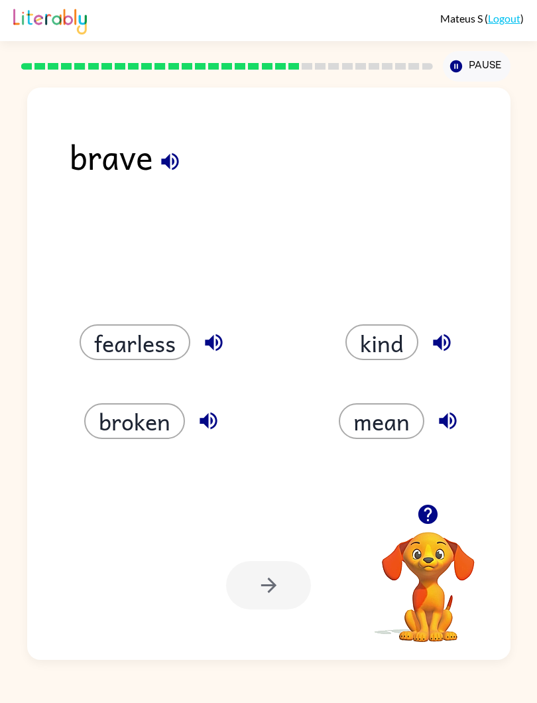
click at [283, 523] on div at bounding box center [268, 585] width 85 height 48
click at [361, 311] on div "kind" at bounding box center [392, 326] width 247 height 79
click at [384, 330] on button "kind" at bounding box center [382, 342] width 73 height 36
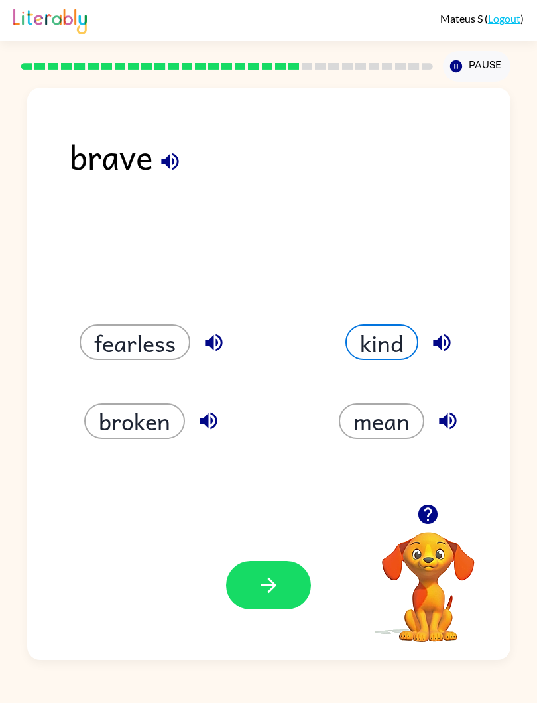
click at [288, 523] on button "button" at bounding box center [268, 585] width 85 height 48
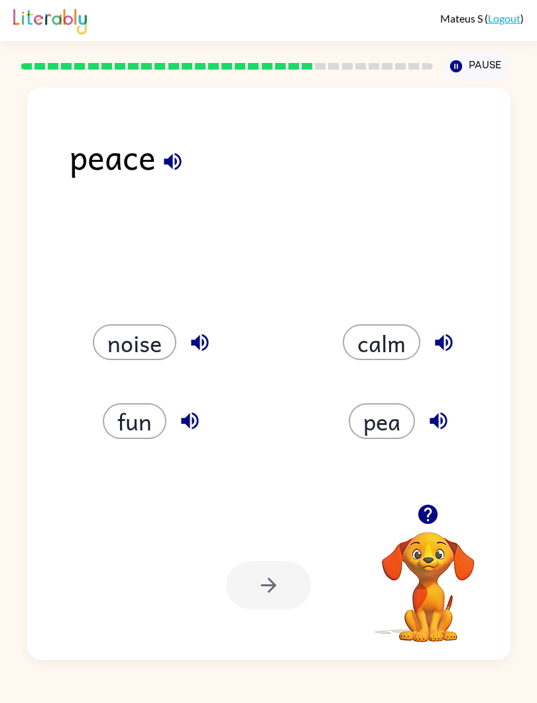
click at [139, 350] on button "noise" at bounding box center [135, 342] width 84 height 36
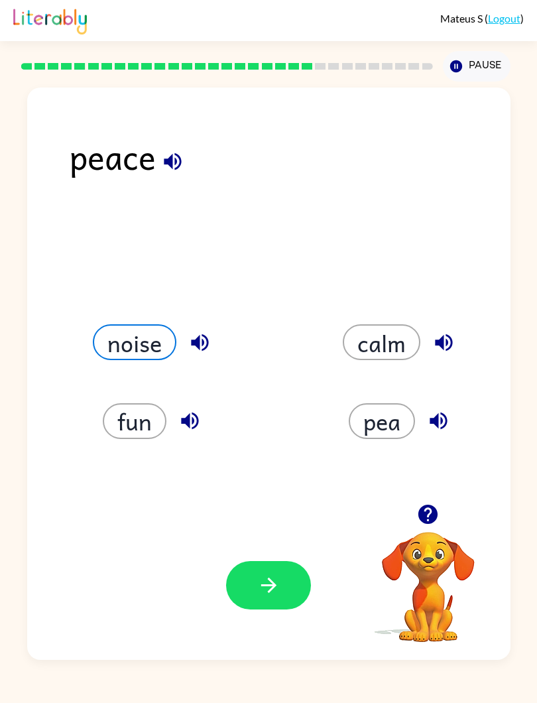
click at [295, 523] on button "button" at bounding box center [268, 585] width 85 height 48
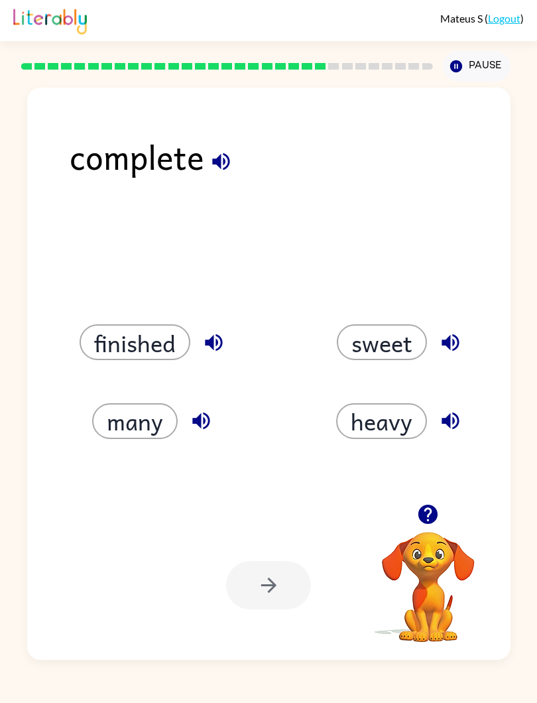
click at [199, 422] on icon "button" at bounding box center [200, 421] width 17 height 17
click at [157, 415] on button "many" at bounding box center [135, 421] width 86 height 36
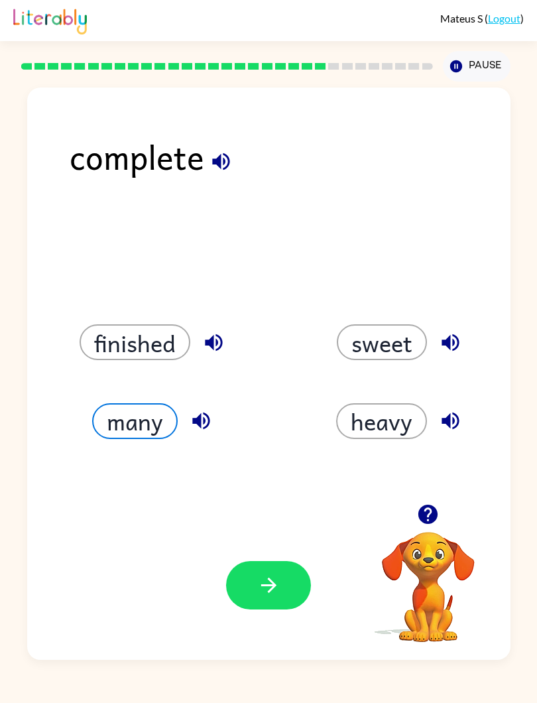
click at [274, 523] on button "button" at bounding box center [268, 585] width 85 height 48
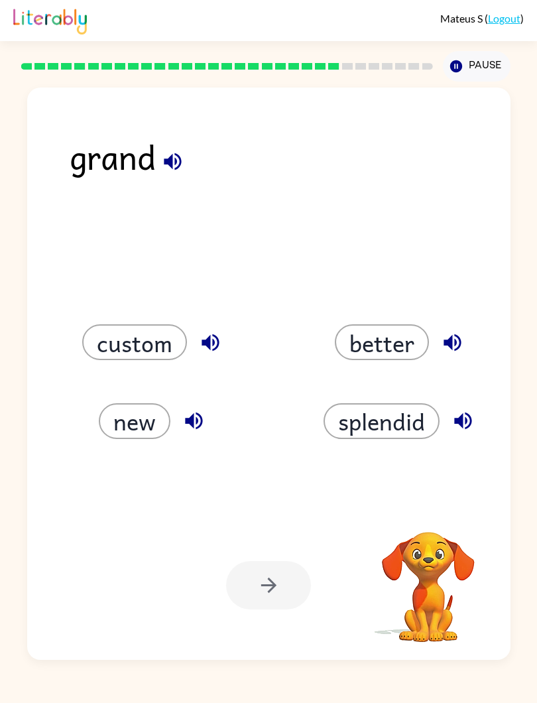
click at [397, 334] on button "better" at bounding box center [382, 342] width 94 height 36
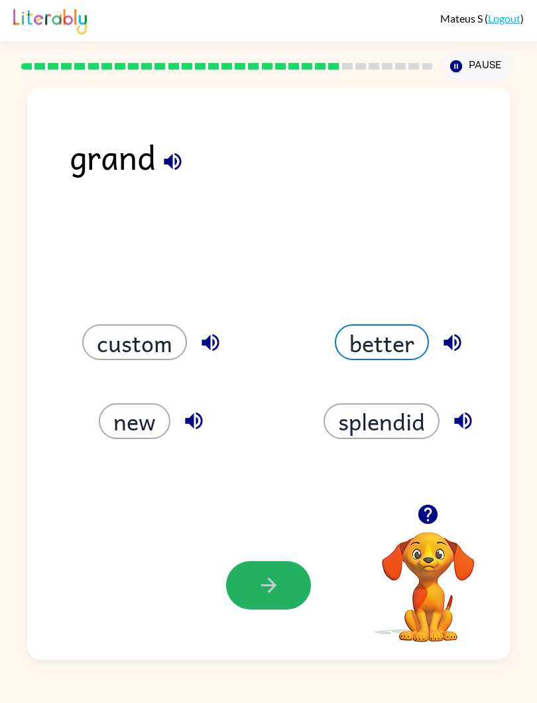
click at [252, 523] on button "button" at bounding box center [268, 585] width 85 height 48
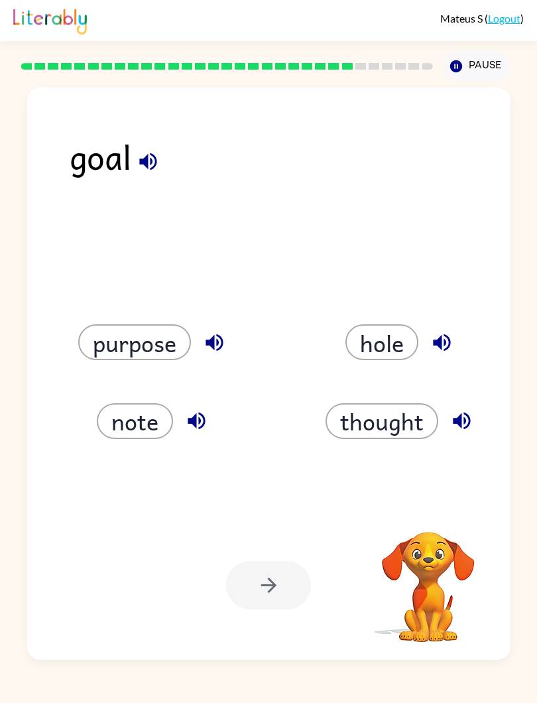
click at [394, 336] on button "hole" at bounding box center [382, 342] width 73 height 36
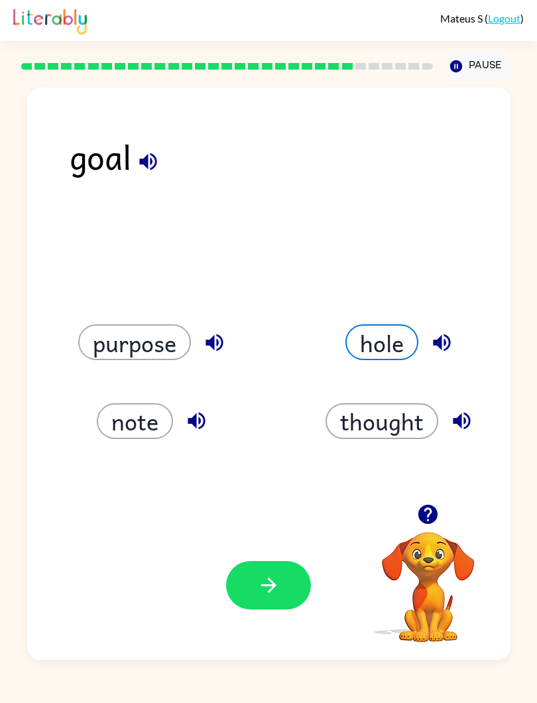
click at [294, 523] on button "button" at bounding box center [268, 585] width 85 height 48
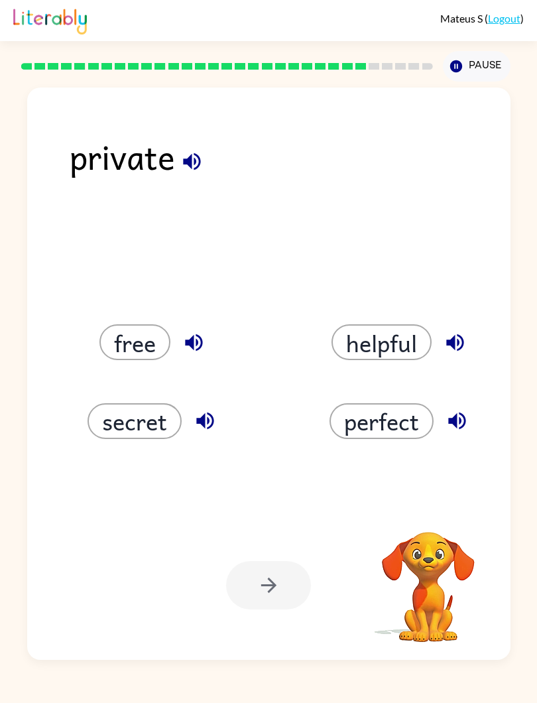
click at [413, 346] on button "helpful" at bounding box center [382, 342] width 100 height 36
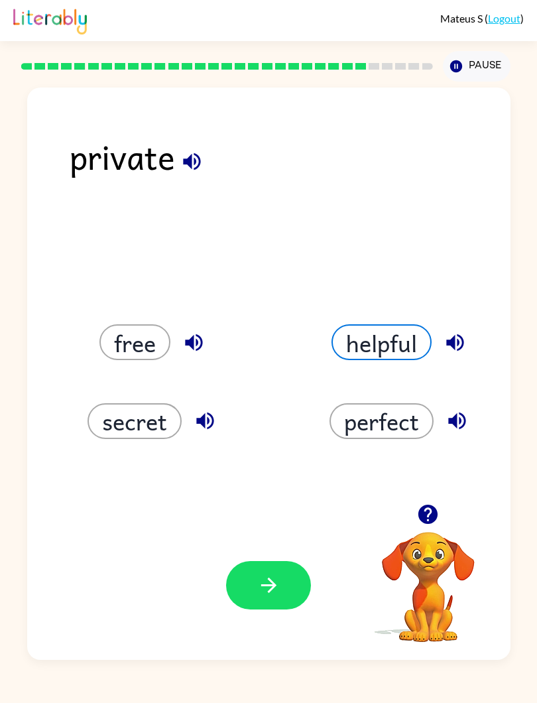
click at [266, 523] on icon "button" at bounding box center [268, 585] width 23 height 23
click at [413, 329] on button "helpful" at bounding box center [382, 342] width 100 height 36
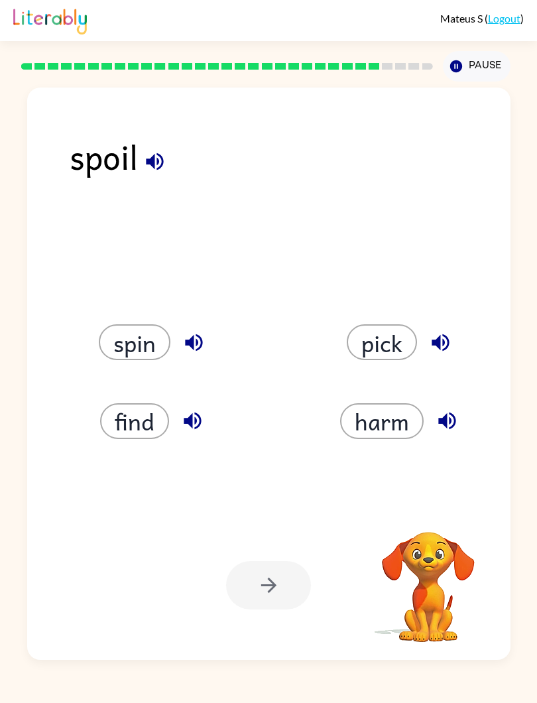
click at [255, 523] on div at bounding box center [268, 585] width 85 height 48
click at [395, 421] on button "harm" at bounding box center [382, 421] width 84 height 36
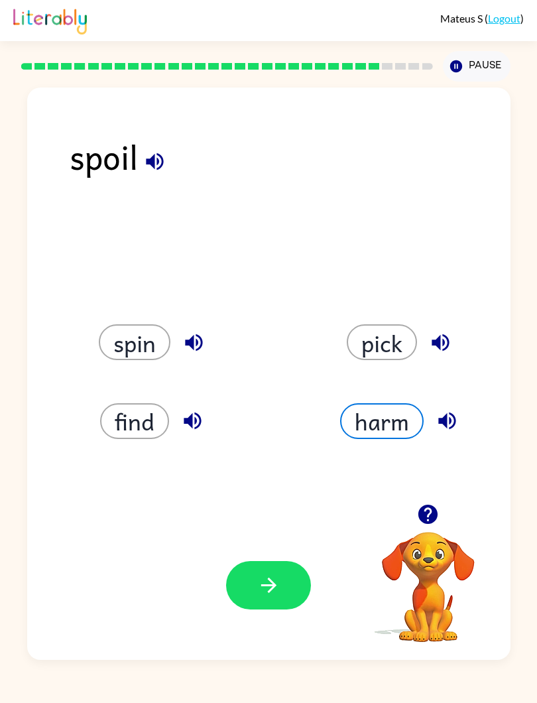
click at [397, 341] on button "pick" at bounding box center [382, 342] width 70 height 36
click at [384, 370] on div "harm" at bounding box center [392, 405] width 247 height 79
click at [376, 423] on button "harm" at bounding box center [382, 421] width 84 height 36
click at [279, 523] on icon "button" at bounding box center [268, 585] width 23 height 23
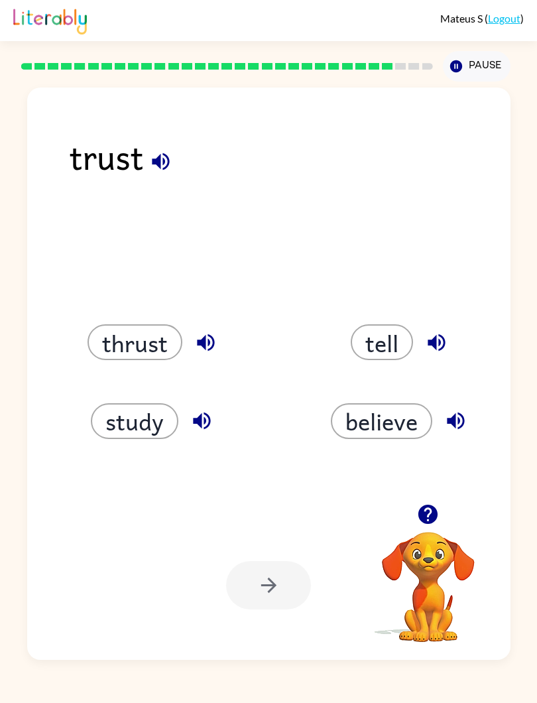
click at [117, 329] on button "thrust" at bounding box center [135, 342] width 95 height 36
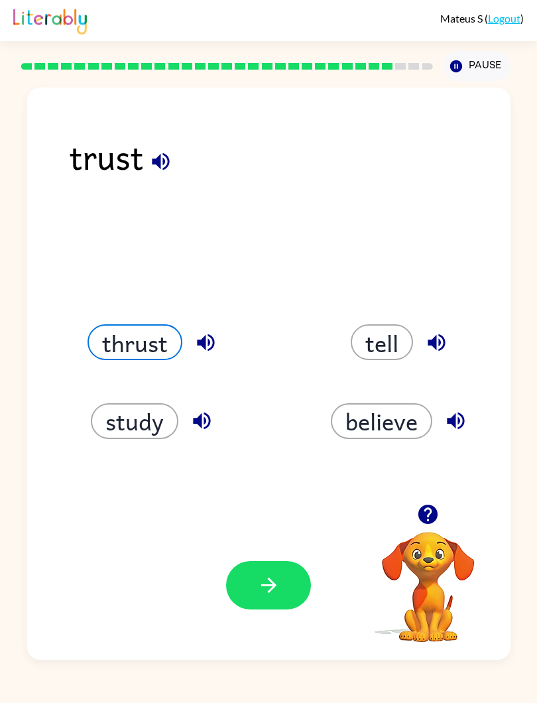
click at [258, 523] on icon "button" at bounding box center [268, 585] width 23 height 23
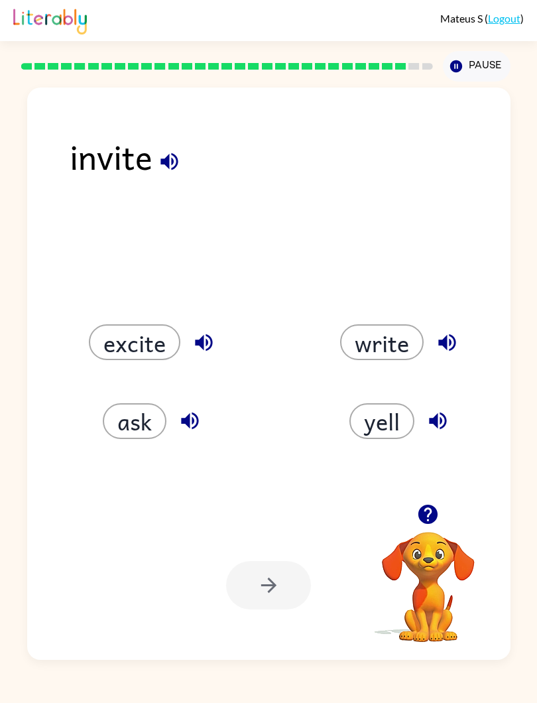
click at [381, 338] on button "write" at bounding box center [382, 342] width 84 height 36
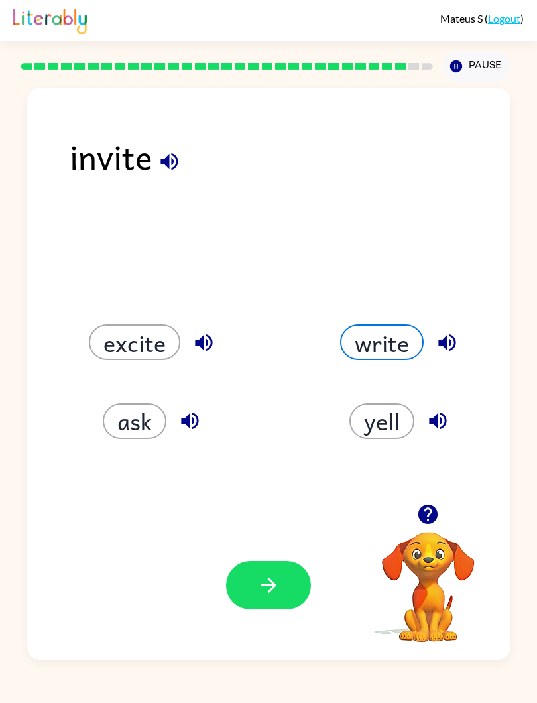
click at [267, 523] on button "button" at bounding box center [268, 585] width 85 height 48
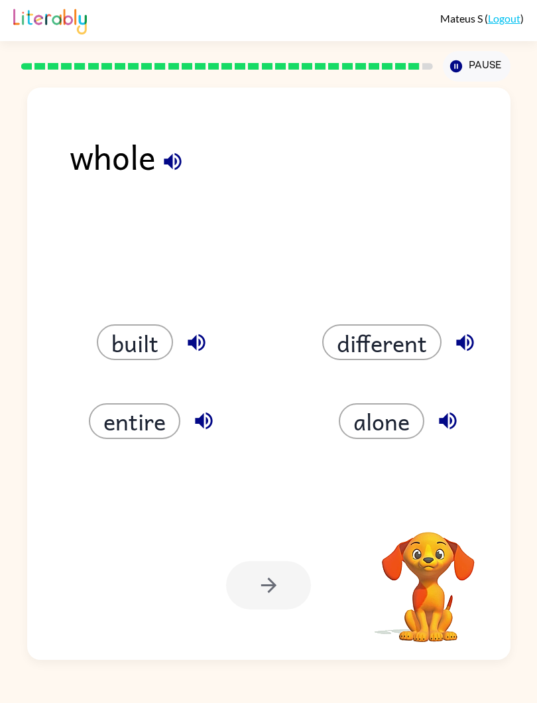
click at [373, 403] on button "alone" at bounding box center [382, 421] width 86 height 36
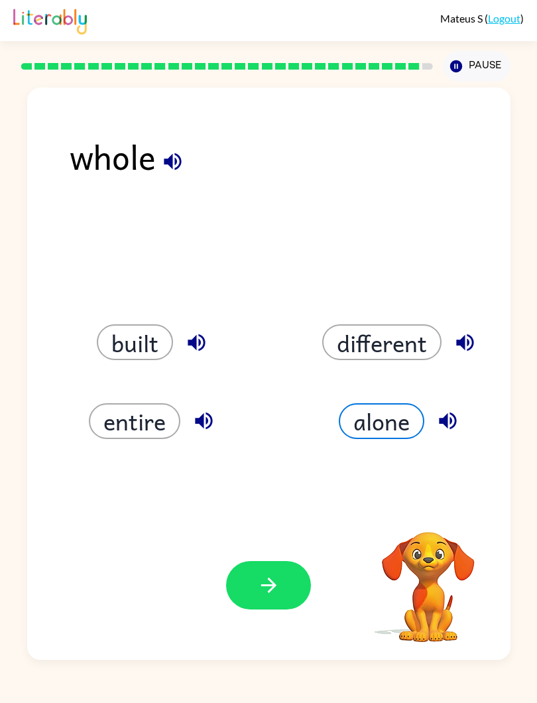
click at [259, 523] on icon "button" at bounding box center [268, 585] width 23 height 23
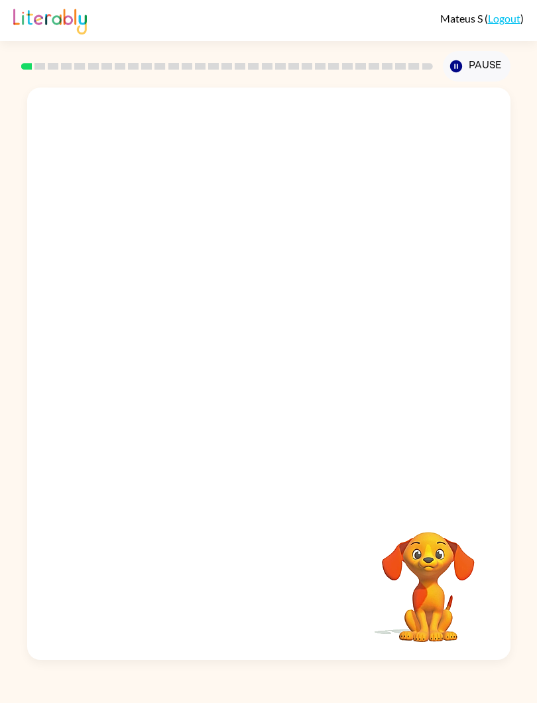
click at [504, 13] on link "Logout" at bounding box center [504, 18] width 33 height 13
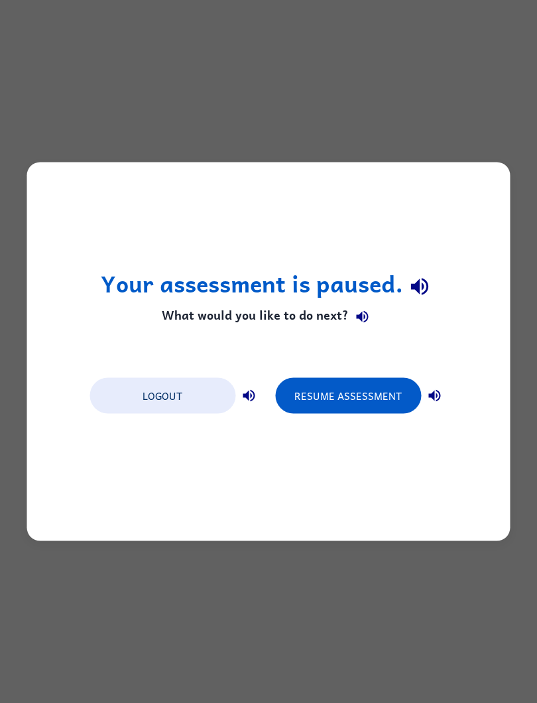
click at [195, 396] on button "Logout" at bounding box center [163, 396] width 146 height 36
